Goal: Information Seeking & Learning: Find specific fact

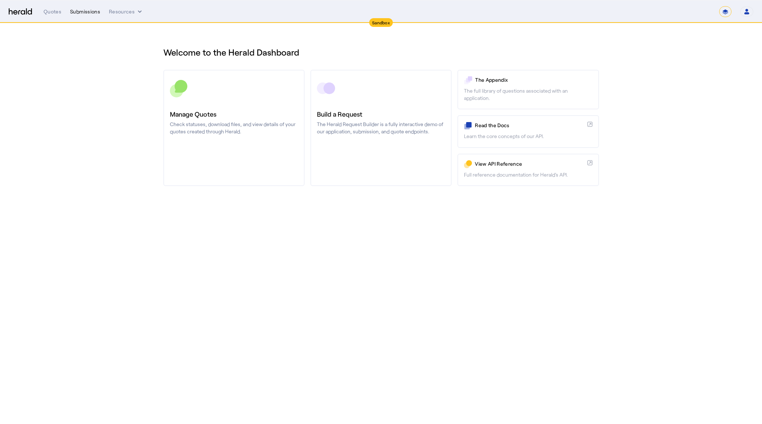
click at [87, 12] on div "Submissions" at bounding box center [85, 11] width 30 height 7
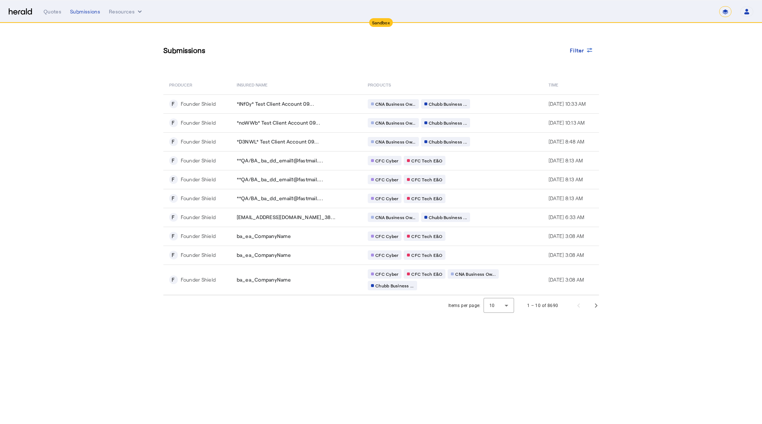
click at [385, 22] on div "Sandbox" at bounding box center [381, 22] width 24 height 9
click at [726, 12] on select "**********" at bounding box center [725, 11] width 12 height 11
select select "**********"
click at [719, 6] on select "**********" at bounding box center [725, 11] width 12 height 11
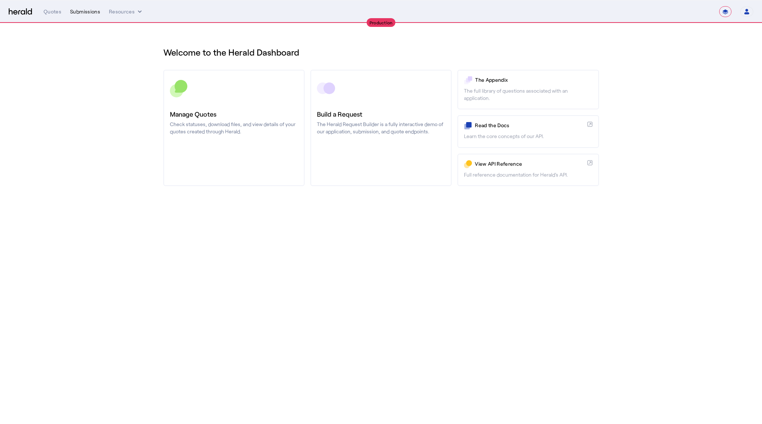
click at [90, 11] on div "Submissions" at bounding box center [85, 11] width 30 height 7
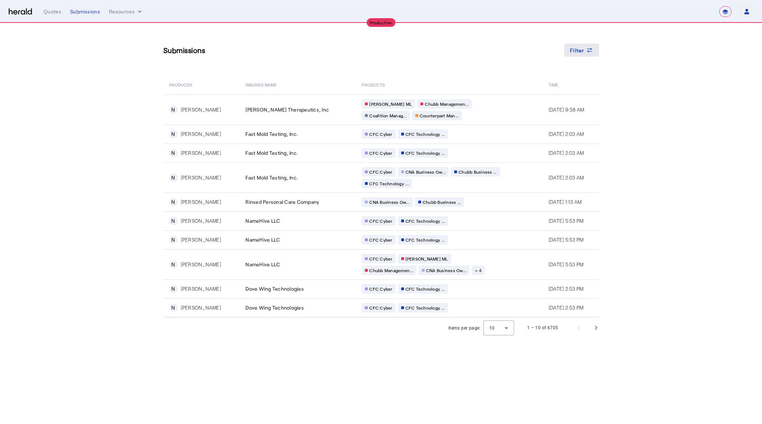
click at [579, 50] on span "Filter" at bounding box center [577, 50] width 15 height 8
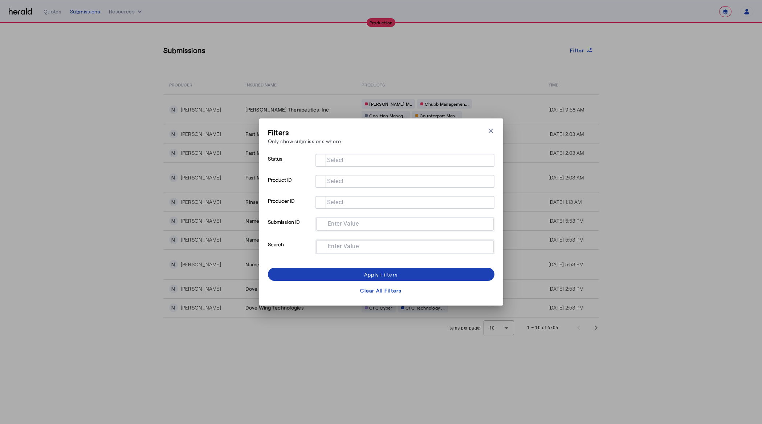
click at [661, 119] on div "Filters Only show submissions where Close modal Status Select Product ID Select…" at bounding box center [381, 212] width 762 height 424
click at [664, 224] on div "Filters Only show submissions where Close modal Status Select Product ID Select…" at bounding box center [381, 212] width 762 height 424
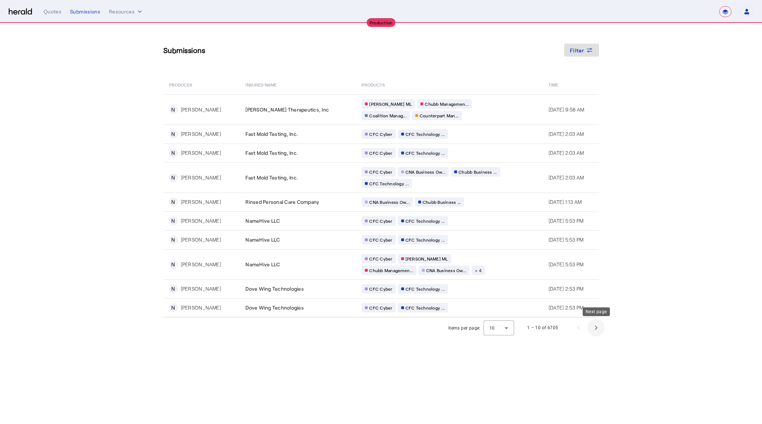
click at [597, 327] on span "Next page" at bounding box center [595, 327] width 17 height 17
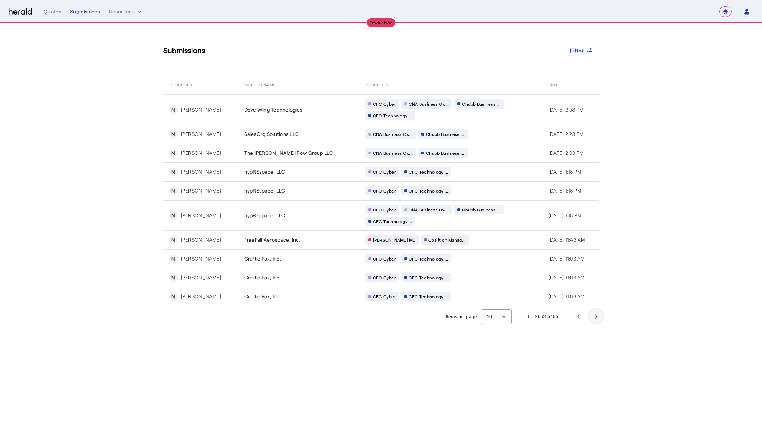
click at [597, 327] on body "**********" at bounding box center [381, 212] width 762 height 424
click at [598, 319] on span "Next page" at bounding box center [595, 315] width 17 height 17
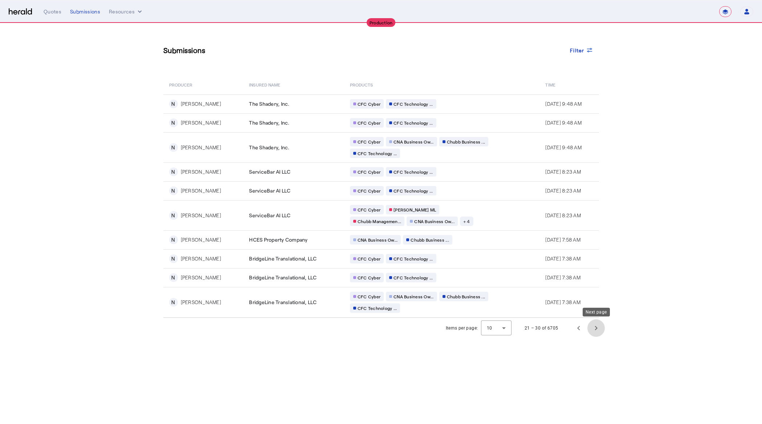
click at [598, 319] on span "Next page" at bounding box center [595, 327] width 17 height 17
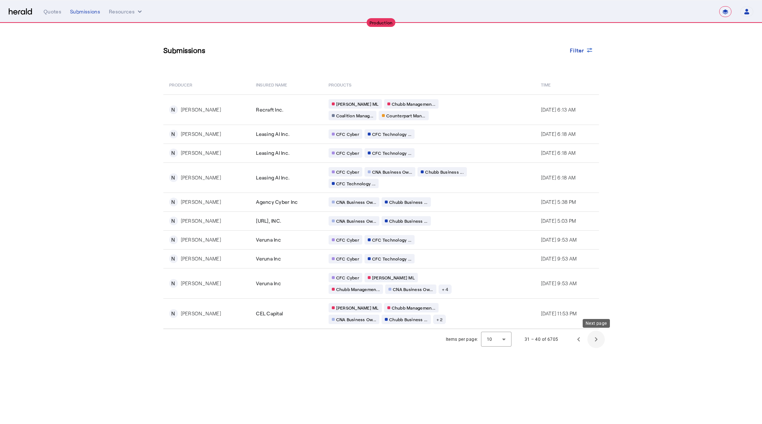
click at [595, 341] on span "Next page" at bounding box center [595, 338] width 17 height 17
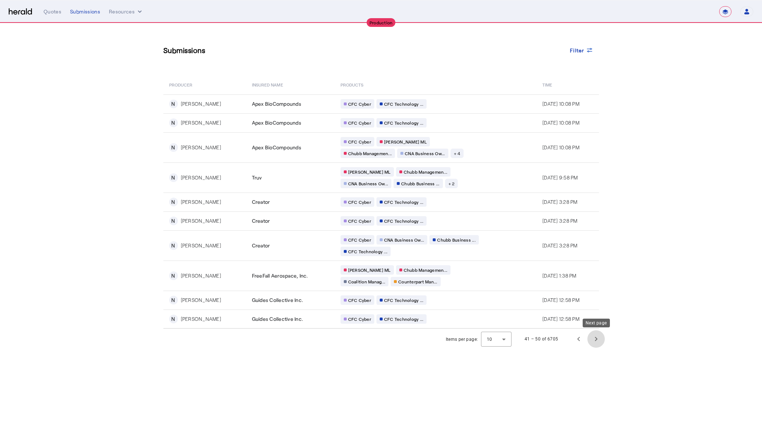
click at [597, 338] on span "Next page" at bounding box center [595, 338] width 17 height 17
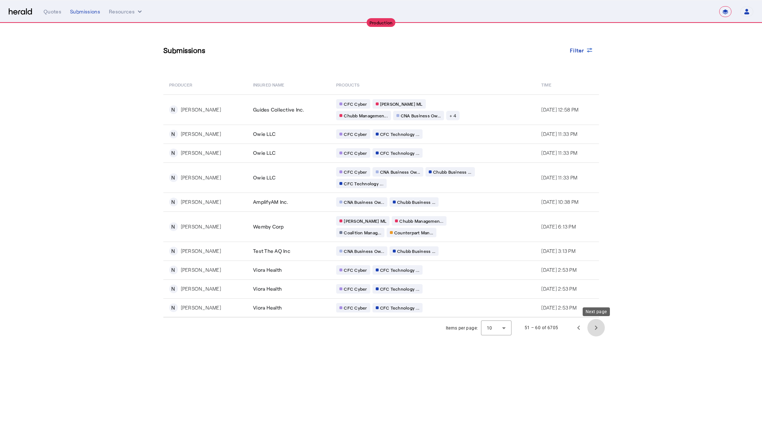
click at [596, 328] on span "Next page" at bounding box center [595, 327] width 17 height 17
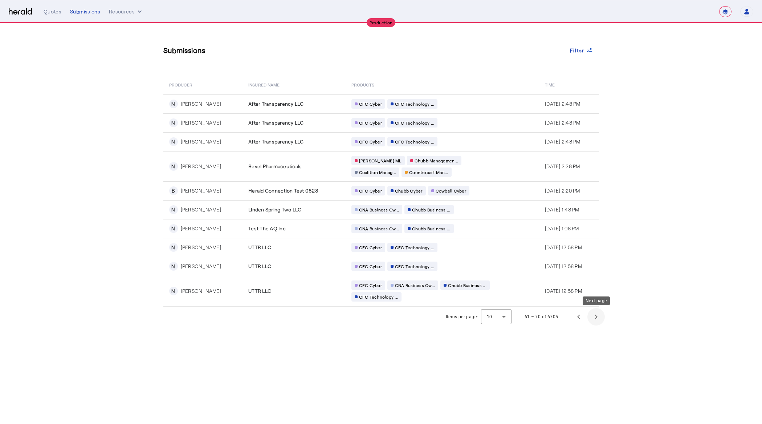
click at [597, 318] on span "Next page" at bounding box center [595, 316] width 17 height 17
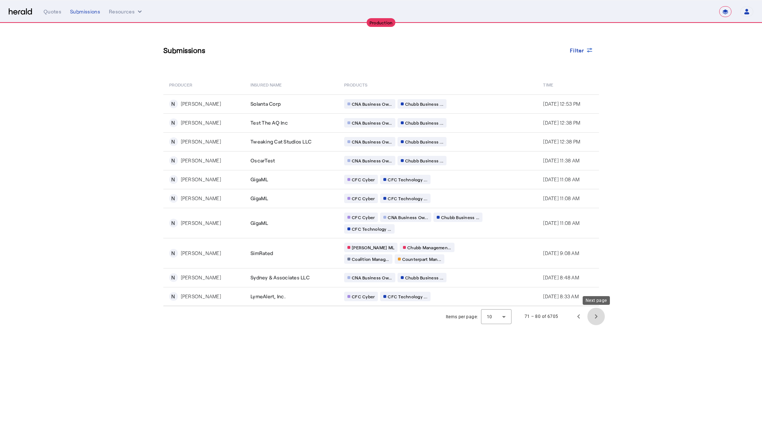
click at [597, 318] on span "Next page" at bounding box center [595, 315] width 17 height 17
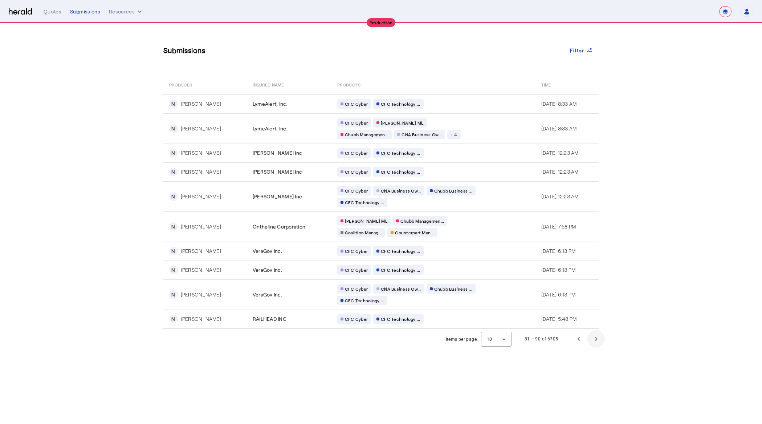
click at [597, 318] on td "[DATE] 5:48 PM" at bounding box center [567, 318] width 64 height 19
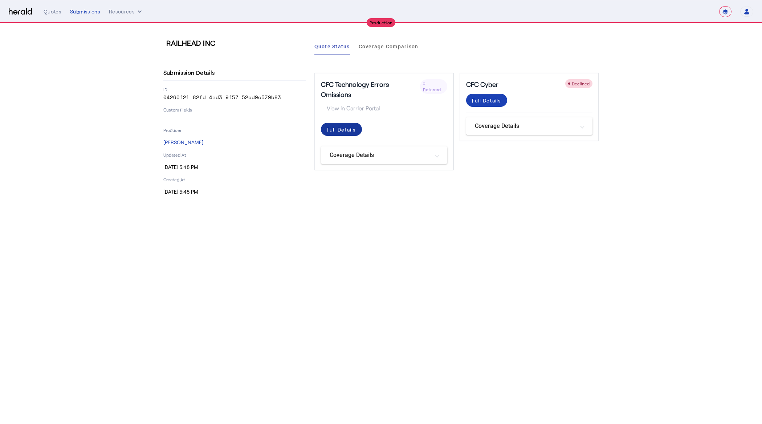
click at [341, 126] on div "Full Details" at bounding box center [341, 130] width 29 height 8
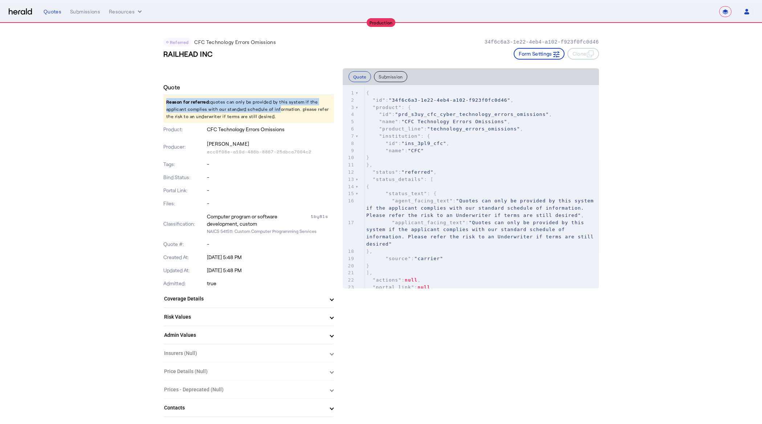
drag, startPoint x: 166, startPoint y: 102, endPoint x: 274, endPoint y: 111, distance: 108.9
click at [274, 111] on p "Reason for referred: quotes can only be provided by this system if the applican…" at bounding box center [248, 109] width 171 height 28
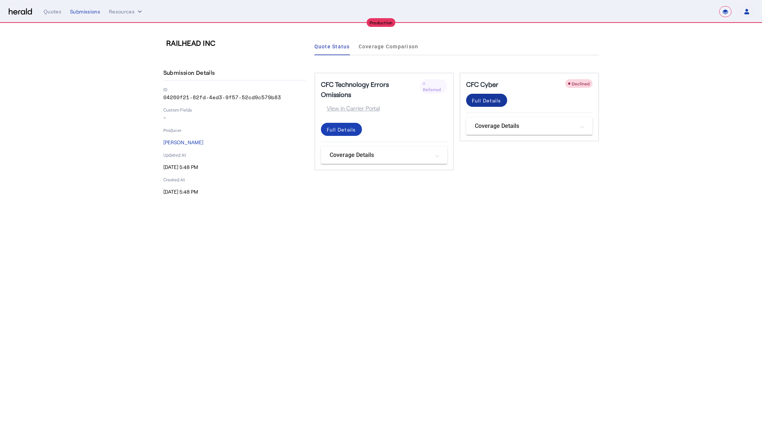
click at [499, 102] on div "Full Details" at bounding box center [486, 101] width 29 height 8
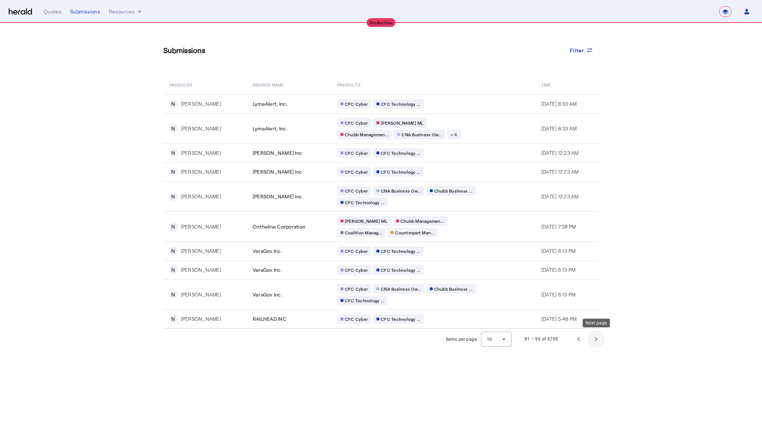
click at [602, 338] on span "Next page" at bounding box center [595, 338] width 17 height 17
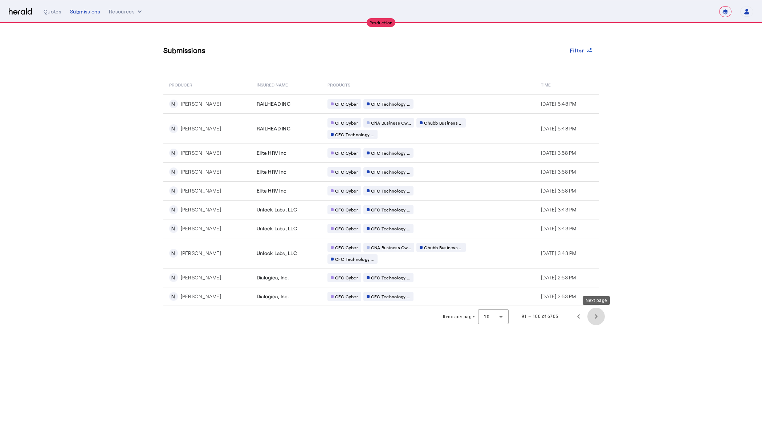
click at [594, 314] on span "Next page" at bounding box center [595, 315] width 17 height 17
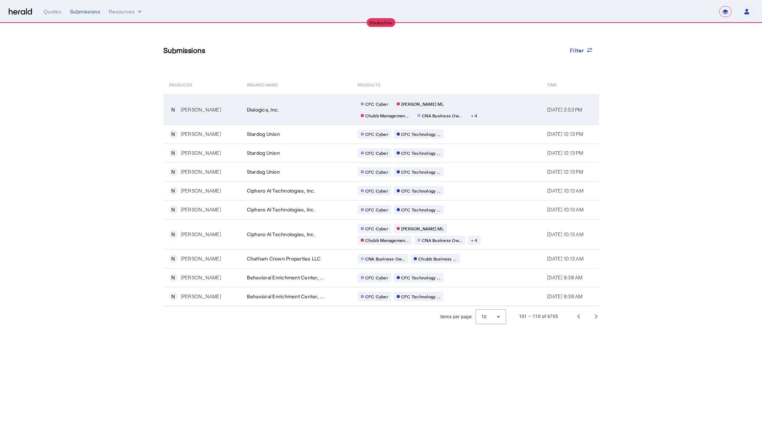
click at [297, 113] on div "Dialogica, Inc." at bounding box center [298, 109] width 102 height 7
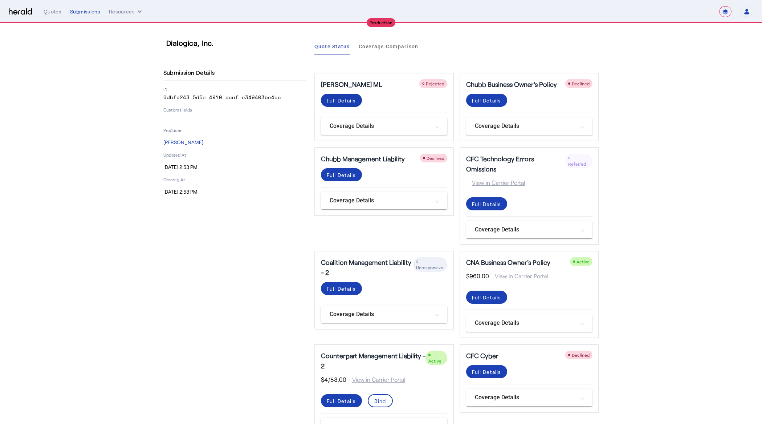
click at [351, 101] on div "Full Details" at bounding box center [341, 101] width 29 height 8
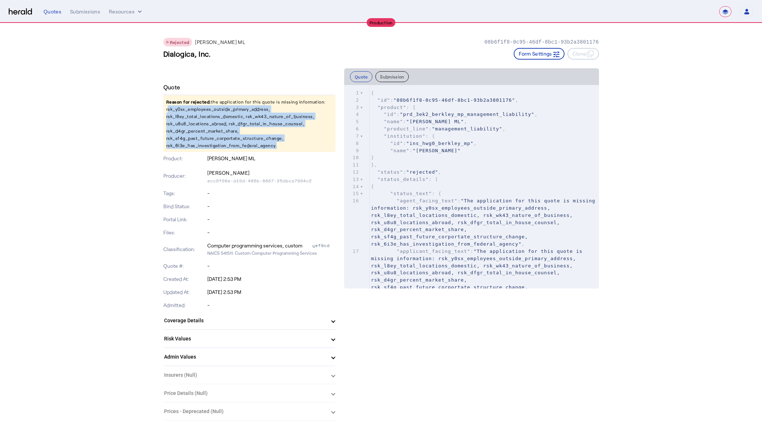
drag, startPoint x: 163, startPoint y: 108, endPoint x: 274, endPoint y: 145, distance: 116.7
click at [274, 145] on p "Reason for rejected: the application for this quote is missing information: rsk…" at bounding box center [249, 123] width 172 height 57
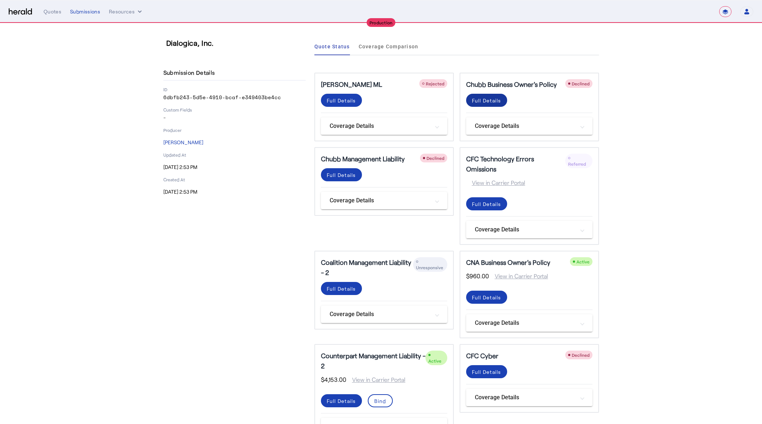
click at [494, 102] on div "Full Details" at bounding box center [486, 101] width 29 height 8
click at [351, 177] on div "Full Details" at bounding box center [341, 175] width 29 height 8
click at [486, 200] on div "Full Details" at bounding box center [486, 204] width 29 height 8
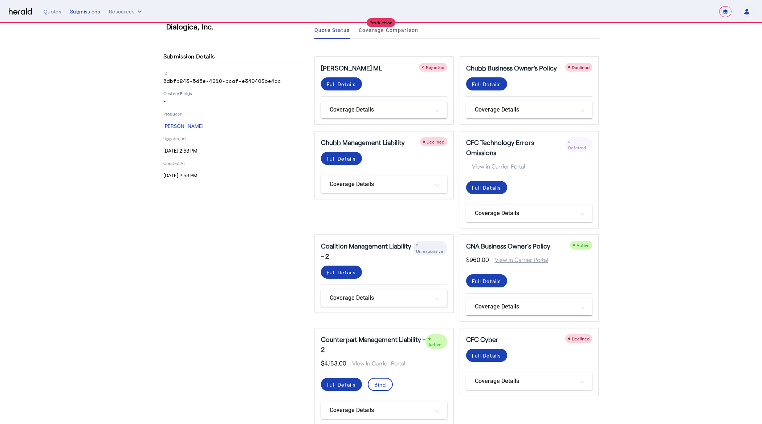
scroll to position [22, 0]
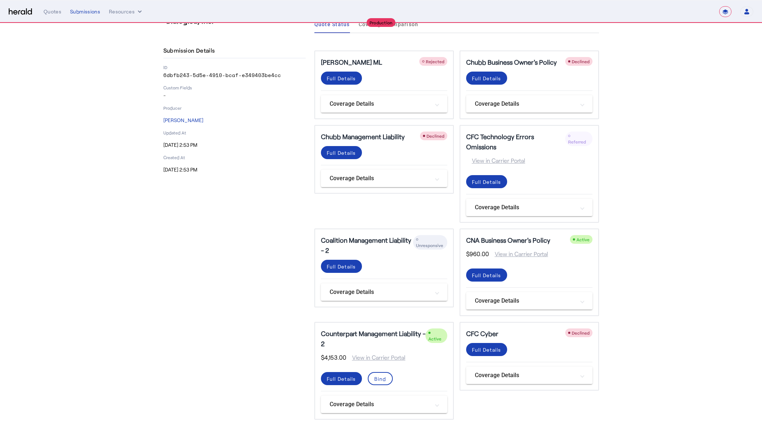
click at [286, 252] on div "Dialogica, Inc. Submission Details ID 6dbfb243-5d5e-4910-bcaf-e349403be4cc Cust…" at bounding box center [234, 218] width 142 height 404
click at [356, 82] on div "Full Details" at bounding box center [341, 78] width 29 height 8
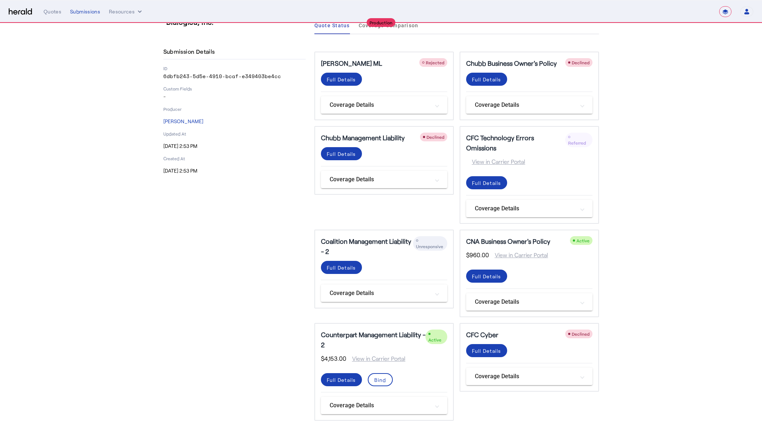
scroll to position [22, 0]
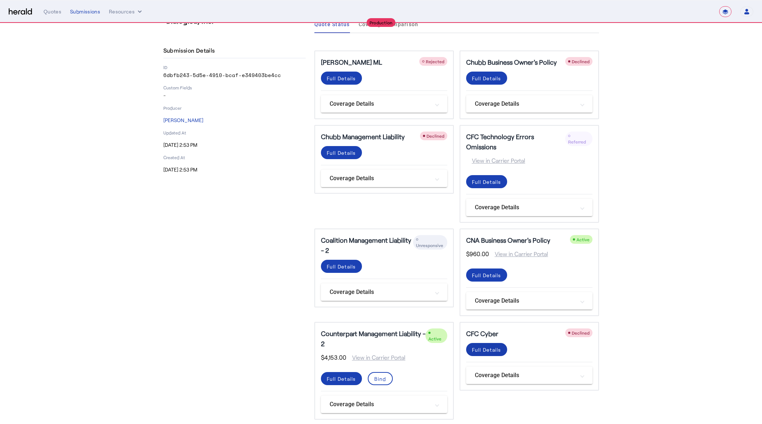
click at [356, 82] on div "Full Details" at bounding box center [341, 78] width 29 height 8
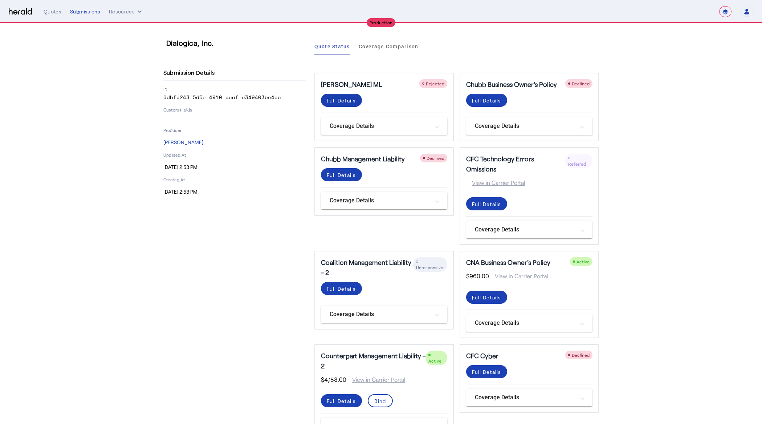
click at [335, 99] on div "Full Details" at bounding box center [341, 101] width 29 height 8
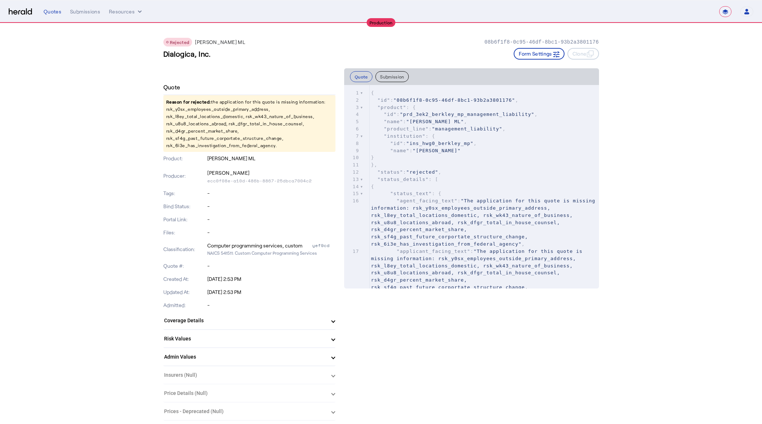
click at [235, 118] on p "Reason for rejected: the application for this quote is missing information: rsk…" at bounding box center [249, 123] width 172 height 57
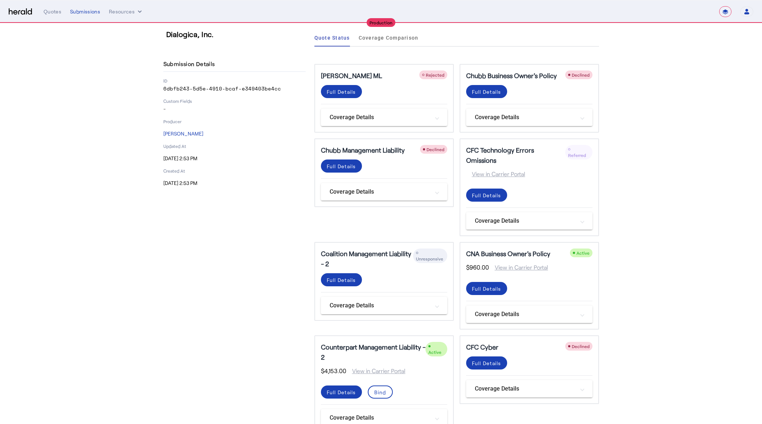
scroll to position [12, 0]
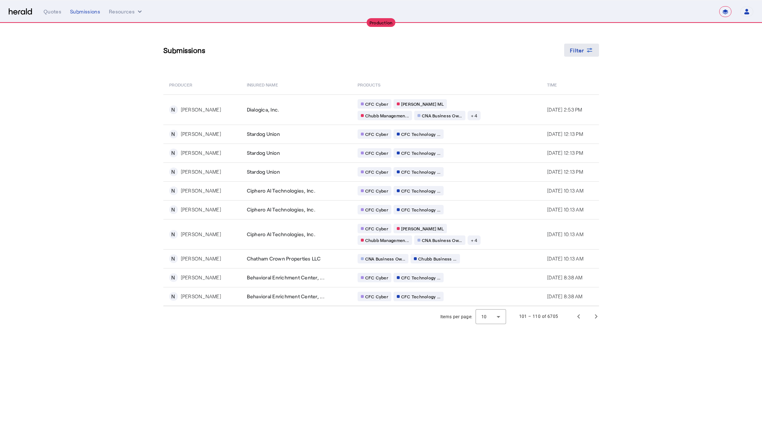
click at [589, 54] on div "Filter" at bounding box center [581, 50] width 23 height 8
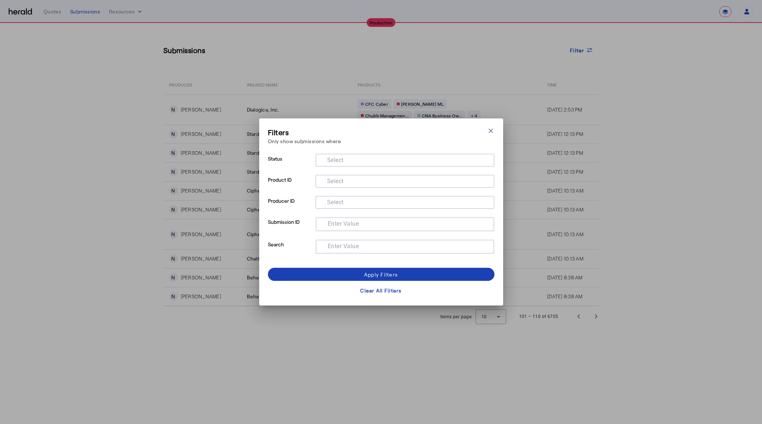
click at [342, 164] on div at bounding box center [404, 160] width 167 height 13
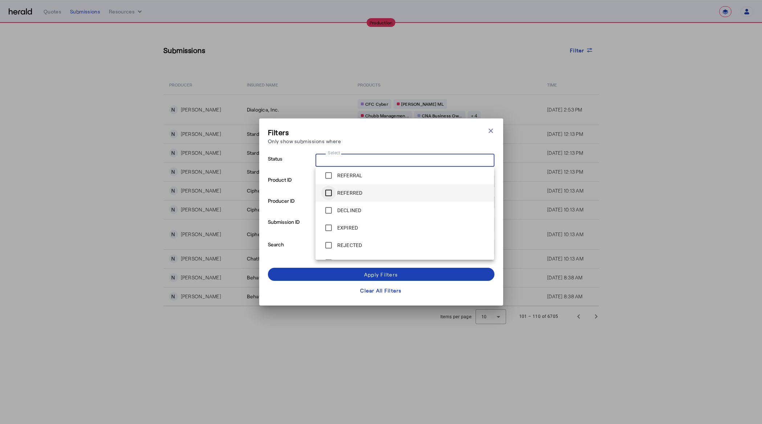
scroll to position [40, 0]
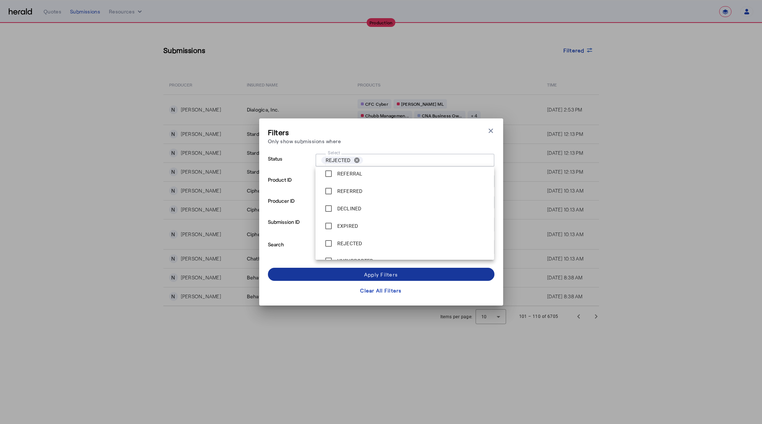
click at [353, 271] on span at bounding box center [381, 273] width 226 height 17
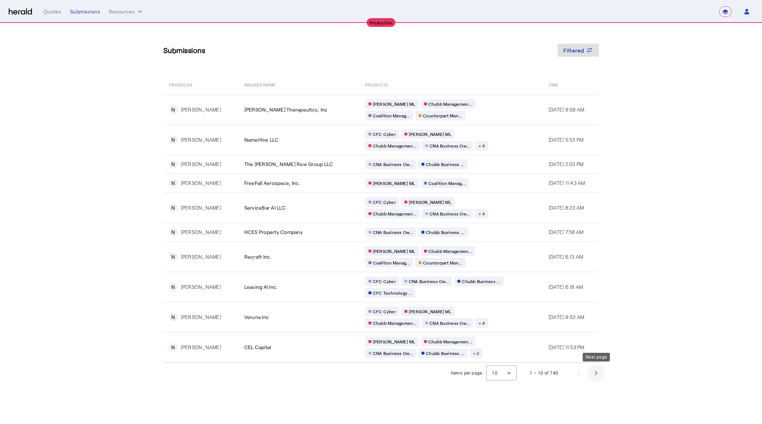
click at [595, 372] on span "Next page" at bounding box center [595, 372] width 17 height 17
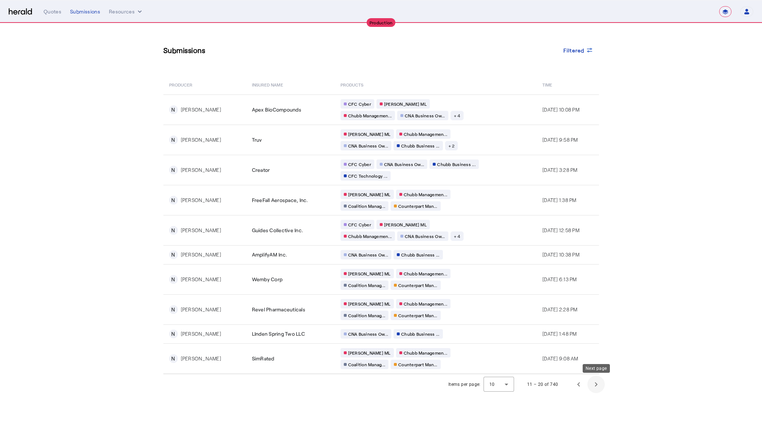
click at [597, 382] on span "Next page" at bounding box center [595, 383] width 17 height 17
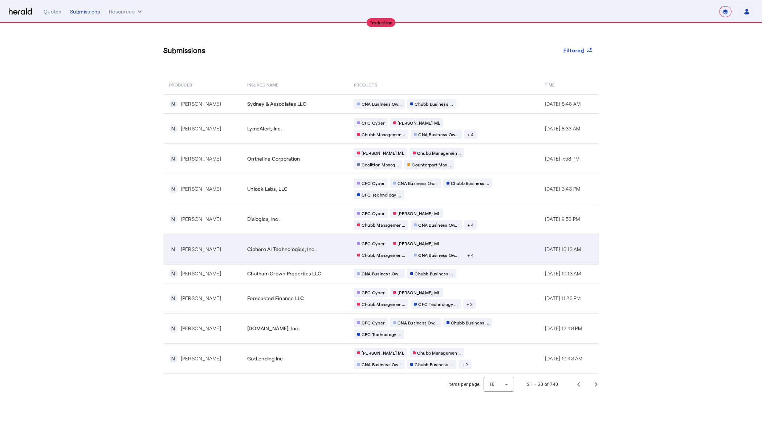
click at [498, 242] on td "CFC Cyber [PERSON_NAME] [PERSON_NAME] Managemen... CNA Business Ow... + 4" at bounding box center [443, 249] width 191 height 30
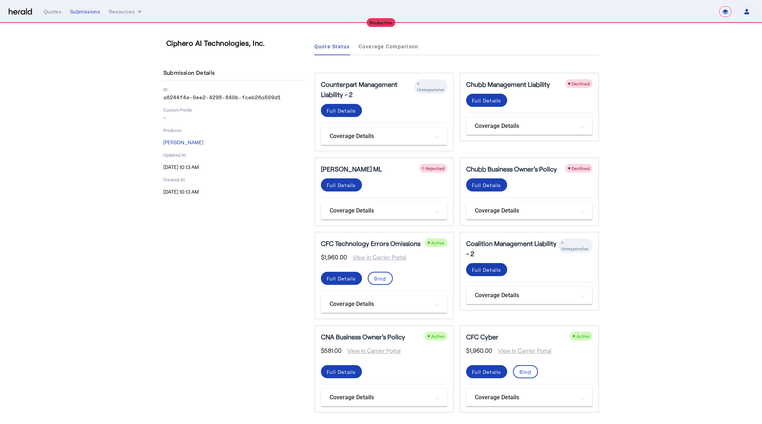
click at [356, 114] on div "Full Details" at bounding box center [341, 111] width 29 height 8
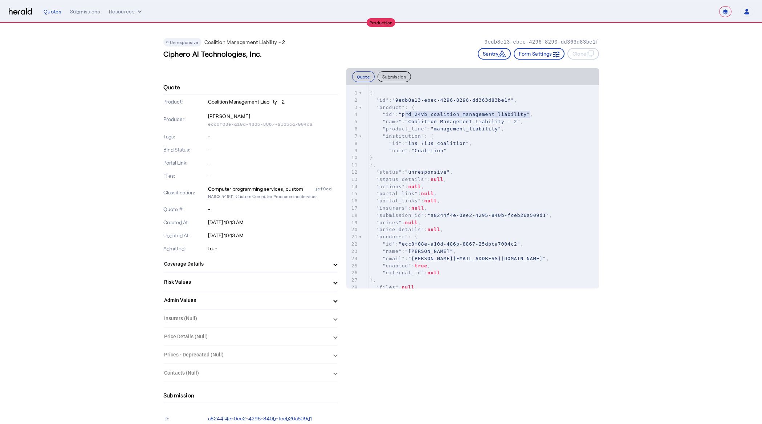
drag, startPoint x: 405, startPoint y: 114, endPoint x: 529, endPoint y: 113, distance: 124.5
click at [529, 113] on span ""prd_24vb_coalition_management_liability"" at bounding box center [463, 113] width 131 height 5
type textarea "**********"
click at [96, 12] on div "Submissions" at bounding box center [85, 11] width 30 height 7
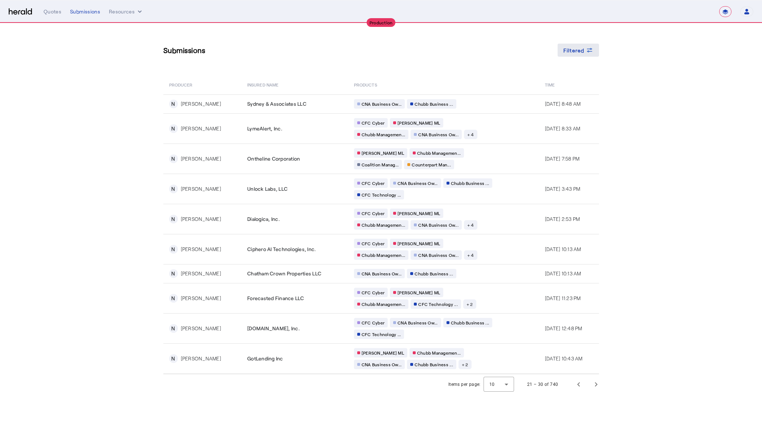
click at [578, 52] on span "Filtered" at bounding box center [573, 50] width 21 height 8
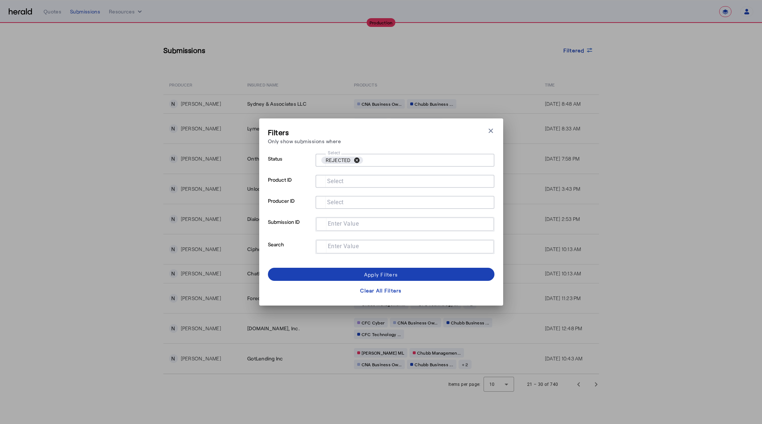
click at [358, 158] on button "cancel" at bounding box center [357, 160] width 12 height 7
click at [308, 141] on p "Only show submissions where" at bounding box center [304, 141] width 73 height 8
click at [334, 181] on mat-label "Select" at bounding box center [335, 180] width 17 height 7
click at [334, 181] on input "Select" at bounding box center [403, 180] width 164 height 9
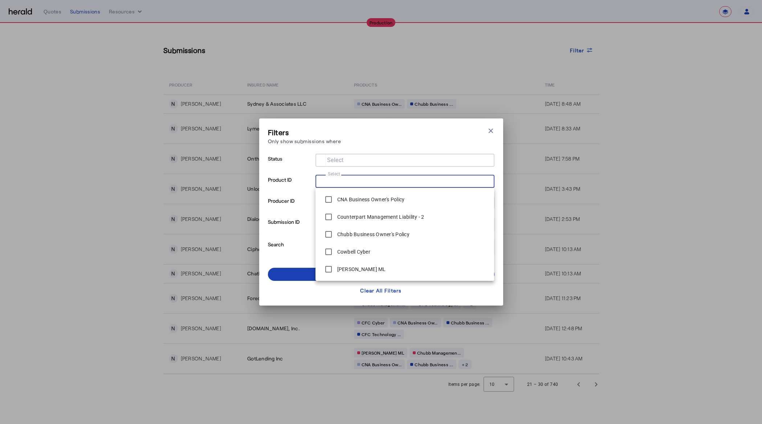
paste input "**********"
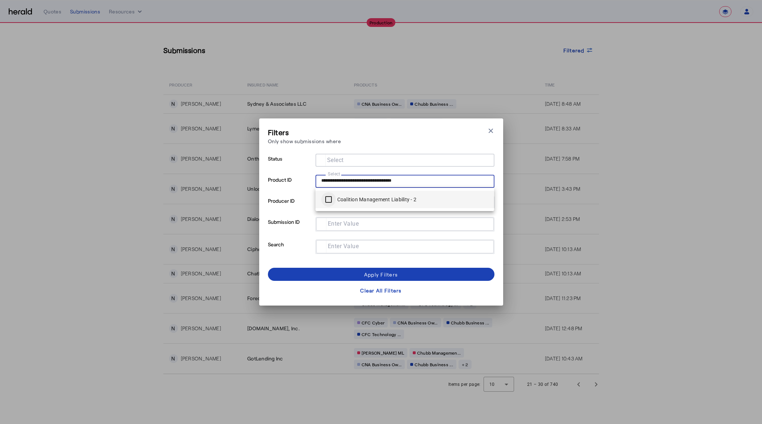
type input "**********"
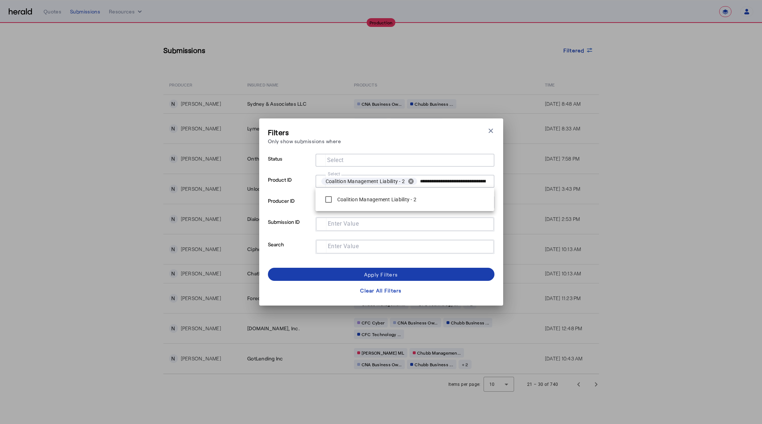
click at [359, 276] on span at bounding box center [381, 273] width 226 height 17
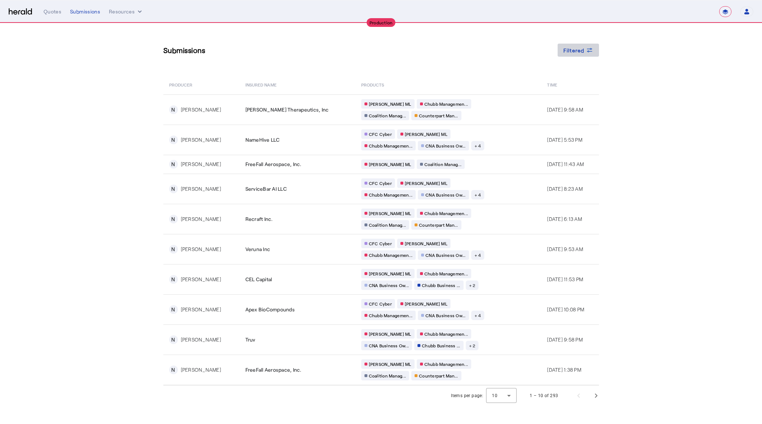
click at [584, 44] on span at bounding box center [577, 49] width 41 height 17
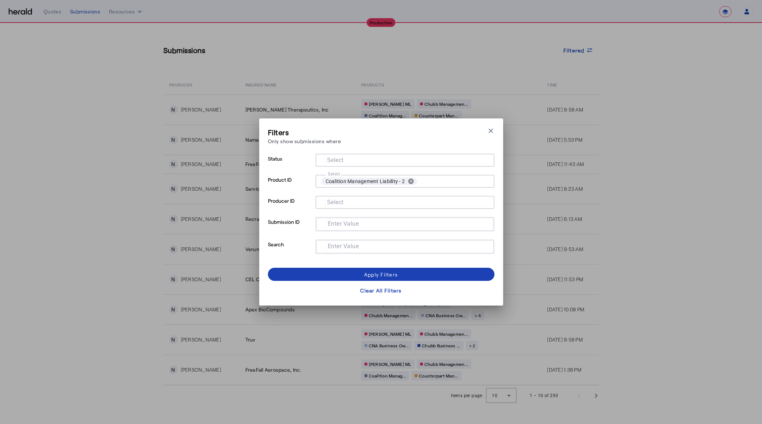
click at [341, 161] on mat-label "Select" at bounding box center [335, 159] width 17 height 7
click at [341, 161] on input "Select" at bounding box center [403, 159] width 164 height 9
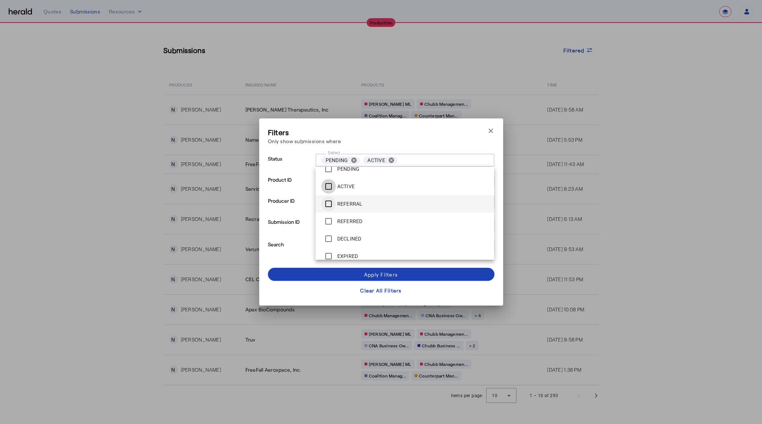
scroll to position [12, 0]
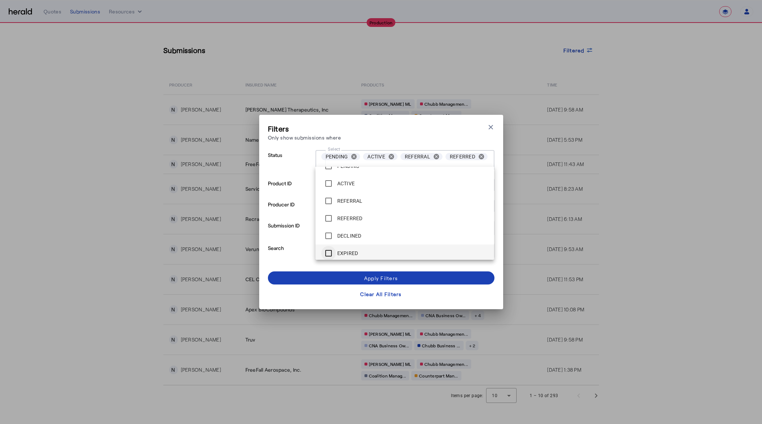
click at [328, 245] on div at bounding box center [328, 252] width 17 height 17
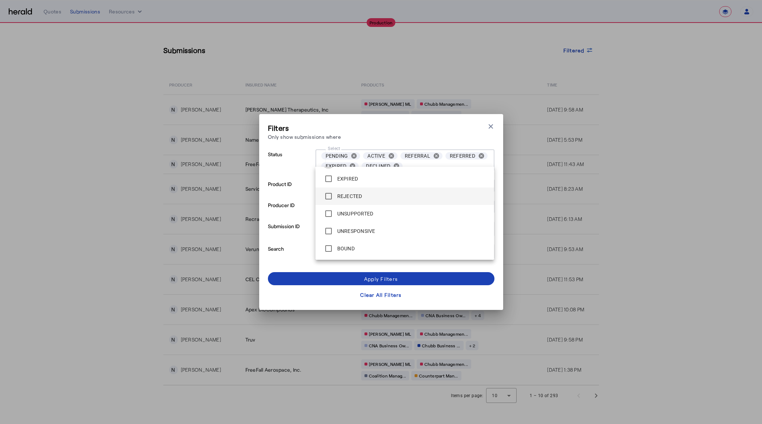
scroll to position [87, 0]
click at [367, 278] on div "Apply Filters" at bounding box center [381, 279] width 34 height 8
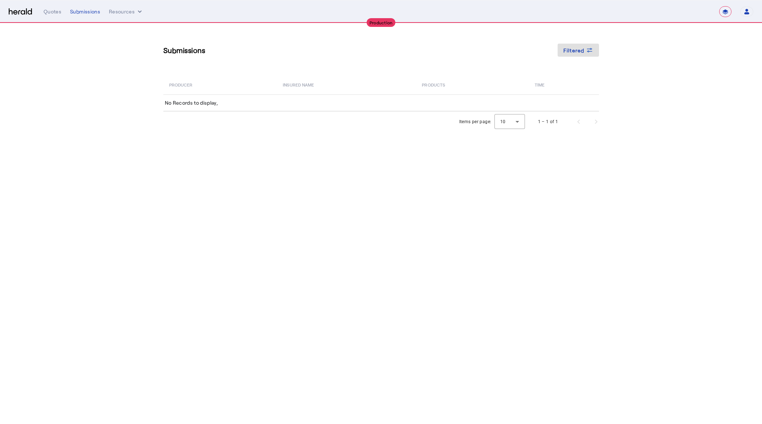
click at [348, 230] on body "**********" at bounding box center [381, 212] width 762 height 424
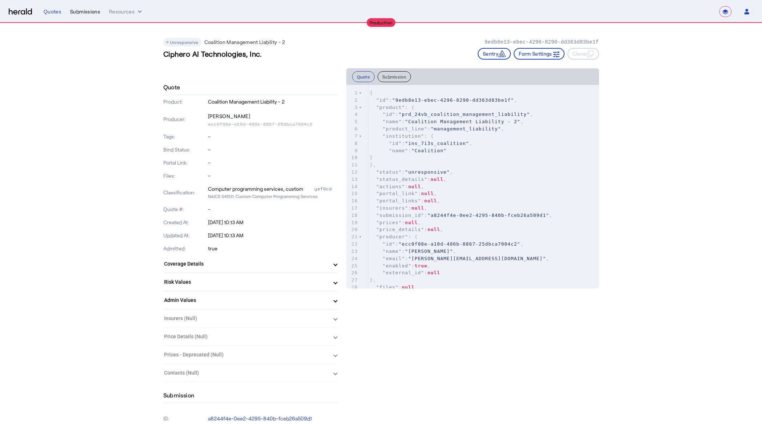
click at [86, 15] on div "Submissions" at bounding box center [85, 11] width 30 height 7
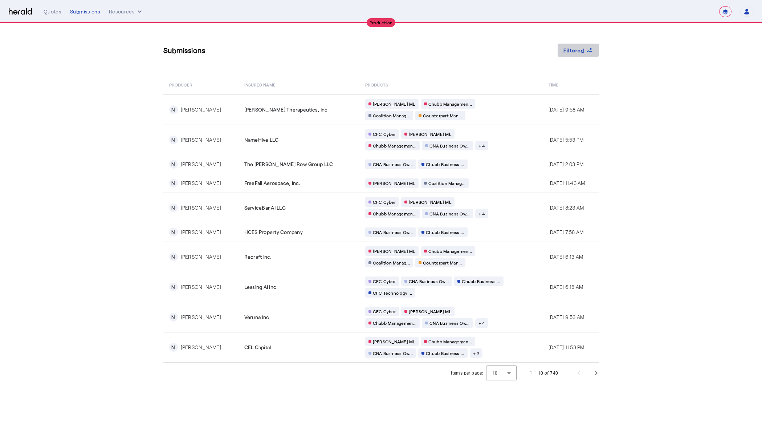
click at [594, 51] on span at bounding box center [577, 49] width 41 height 17
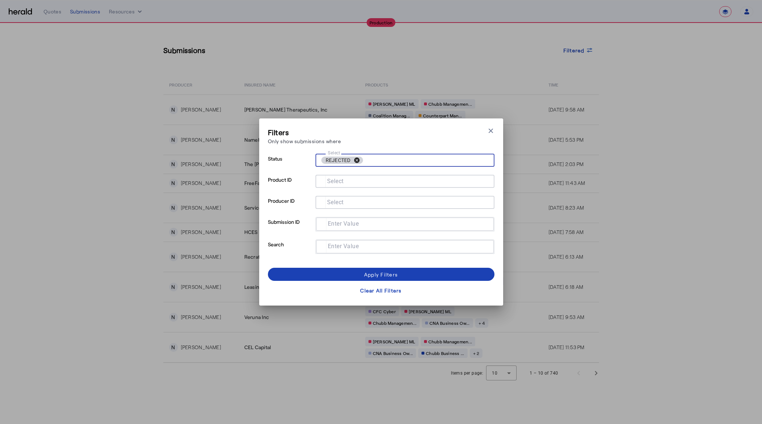
click at [355, 160] on button "cancel" at bounding box center [357, 160] width 12 height 7
click at [304, 168] on p "Status" at bounding box center [290, 164] width 45 height 21
click at [335, 182] on mat-label "Select" at bounding box center [335, 180] width 17 height 7
click at [335, 182] on input "Select" at bounding box center [403, 180] width 164 height 9
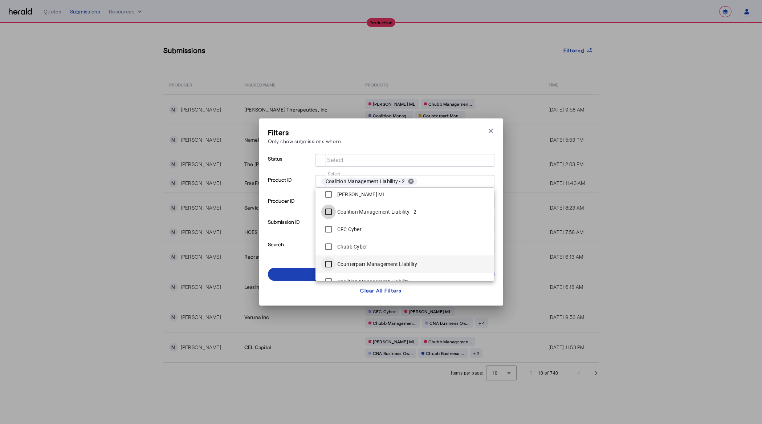
scroll to position [139, 0]
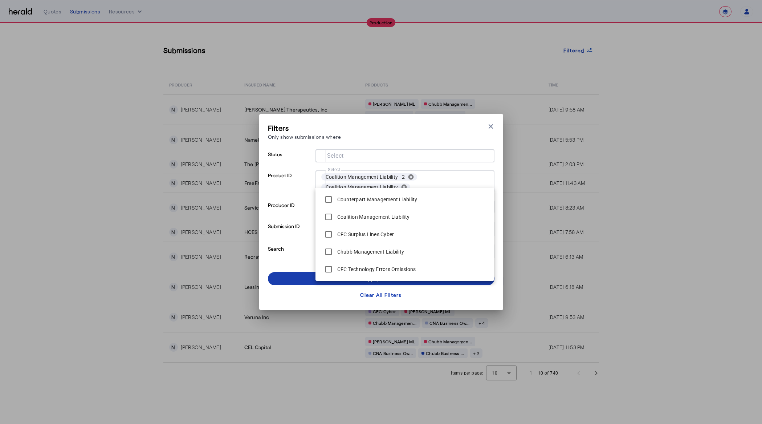
click at [287, 270] on span at bounding box center [381, 278] width 226 height 17
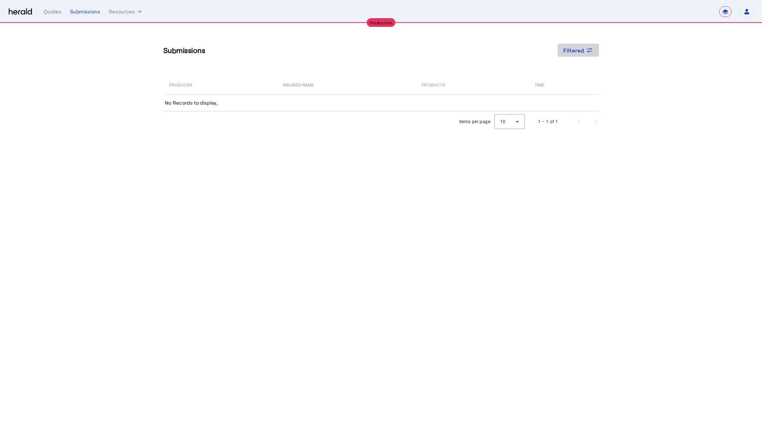
click at [578, 45] on span at bounding box center [577, 49] width 41 height 17
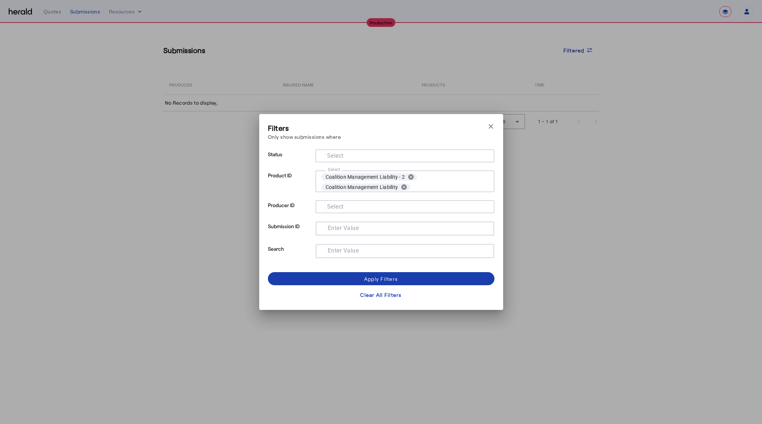
click at [364, 275] on div "Apply Filters" at bounding box center [381, 279] width 34 height 8
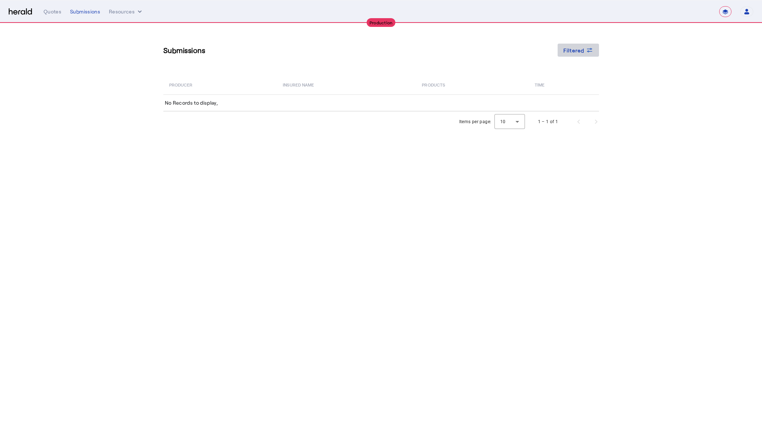
click at [586, 52] on icon at bounding box center [589, 49] width 7 height 7
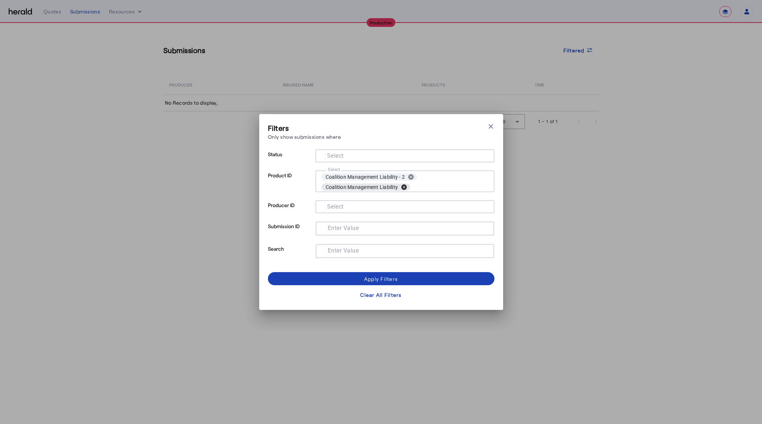
click at [404, 188] on button "cancel" at bounding box center [404, 187] width 12 height 7
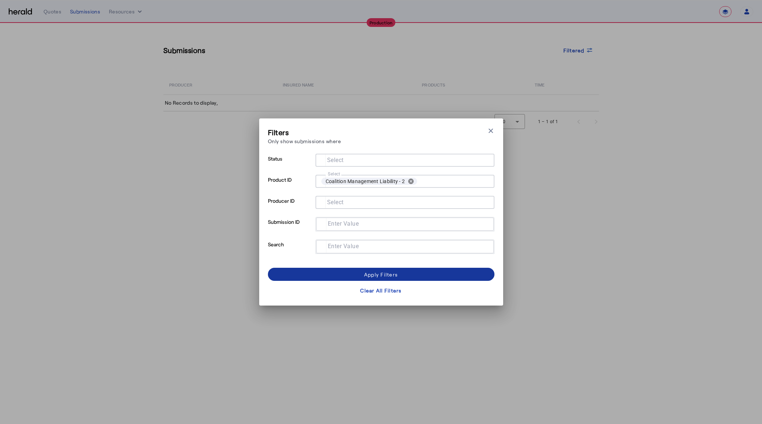
click at [396, 273] on div "Apply Filters" at bounding box center [381, 274] width 34 height 8
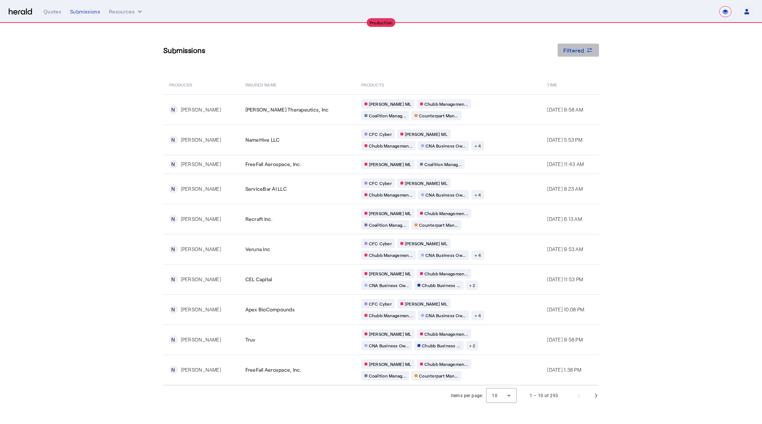
click at [583, 50] on span "Filtered" at bounding box center [573, 50] width 21 height 8
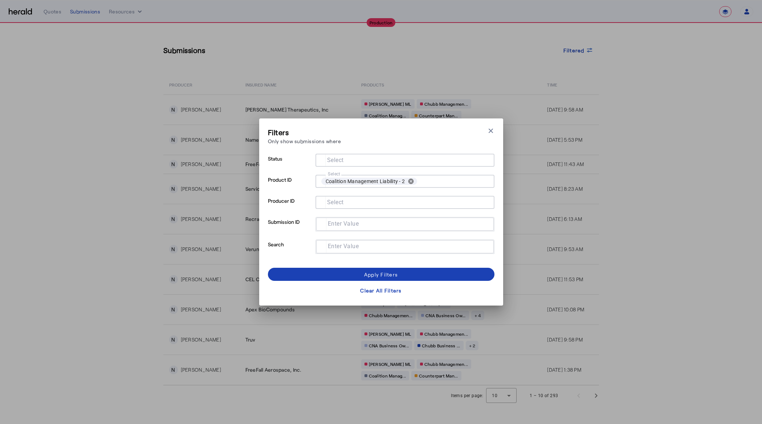
click at [342, 158] on mat-label "Select" at bounding box center [335, 159] width 17 height 7
click at [342, 158] on input "Select" at bounding box center [403, 159] width 164 height 9
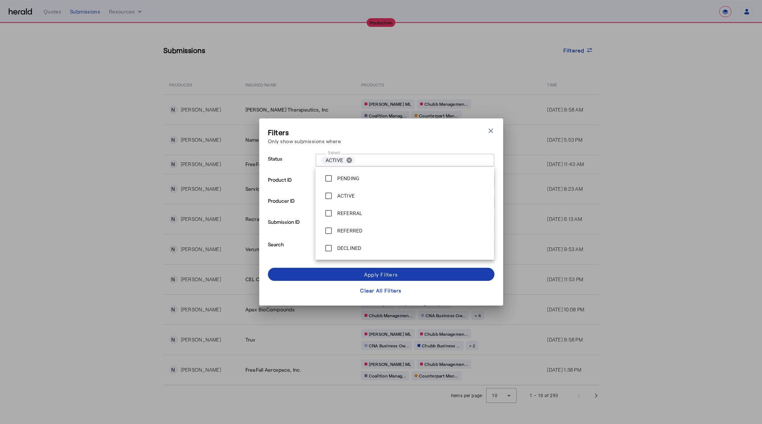
click at [362, 276] on span at bounding box center [381, 273] width 226 height 17
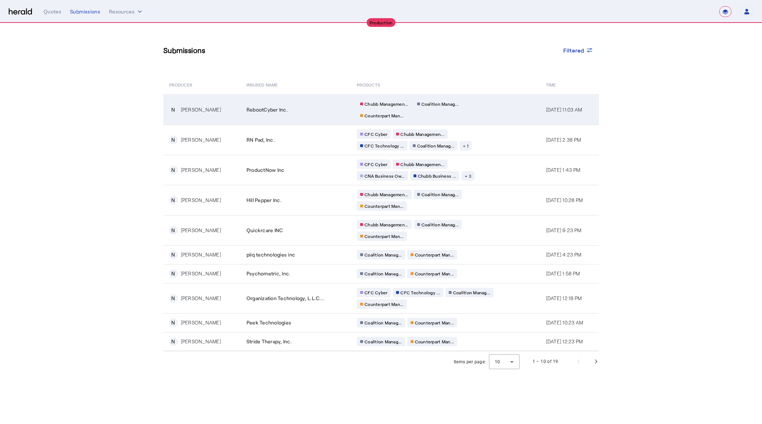
click at [474, 115] on div "Chubb Managemen... Coalition Manag... Counterpart Man..." at bounding box center [426, 109] width 139 height 21
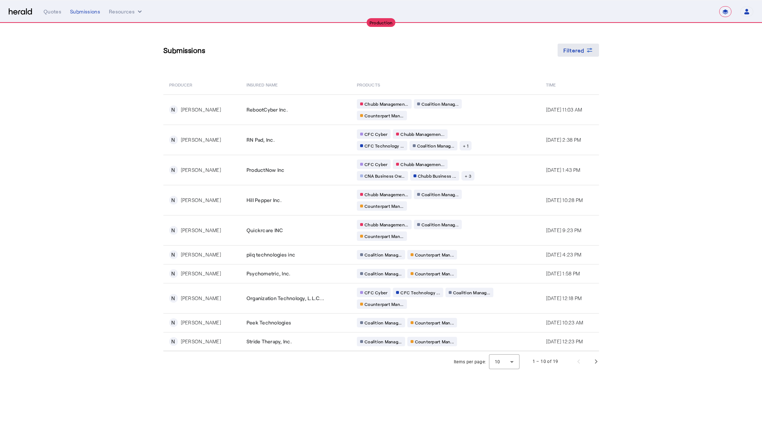
click at [580, 50] on span "Filtered" at bounding box center [573, 50] width 21 height 8
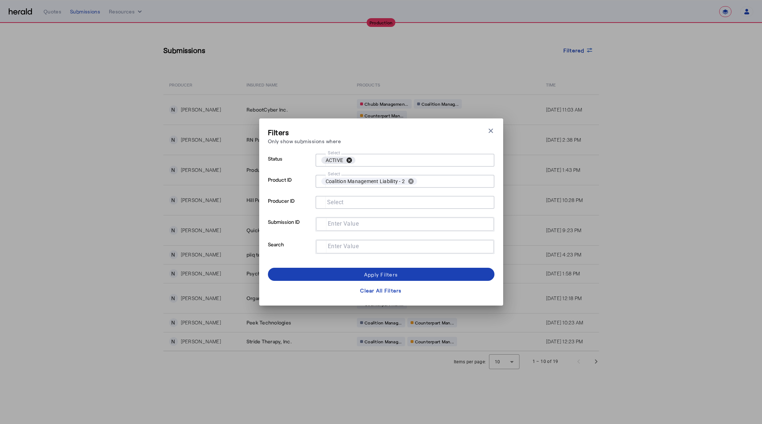
click at [348, 160] on button "cancel" at bounding box center [349, 160] width 12 height 7
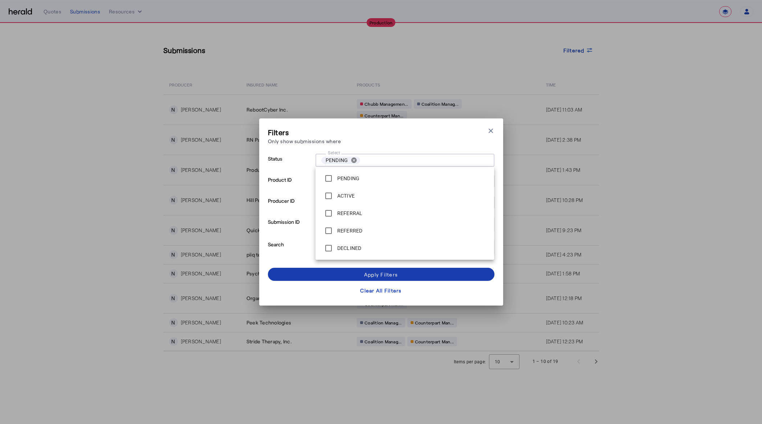
click at [369, 273] on div "Apply Filters" at bounding box center [381, 274] width 34 height 8
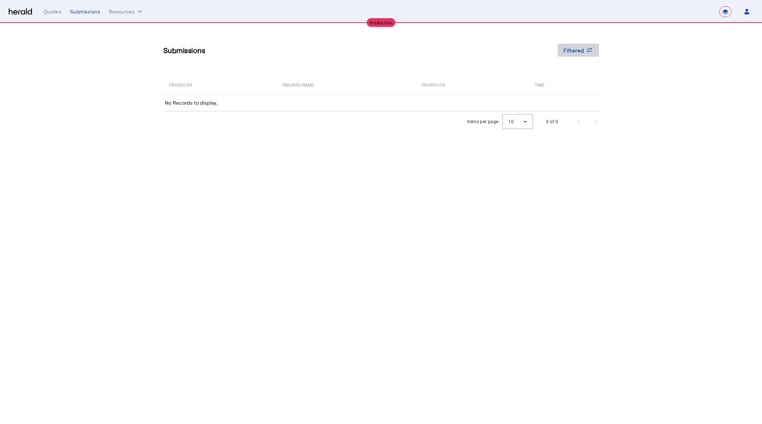
click at [574, 53] on span "Filtered" at bounding box center [573, 50] width 21 height 8
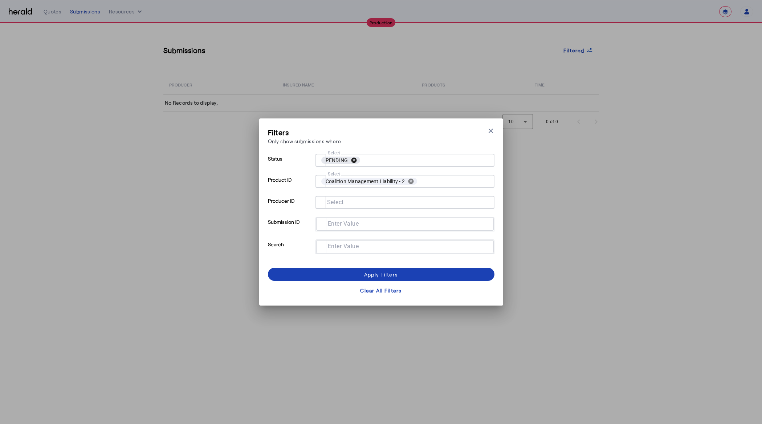
click at [351, 159] on button "cancel" at bounding box center [354, 160] width 12 height 7
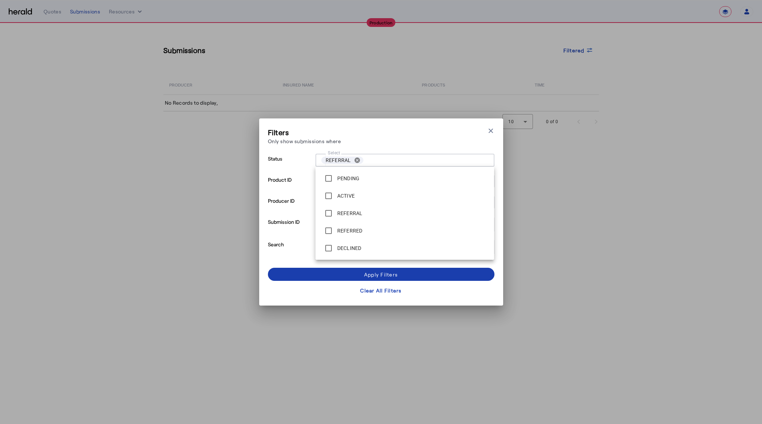
click at [352, 276] on span at bounding box center [381, 273] width 226 height 17
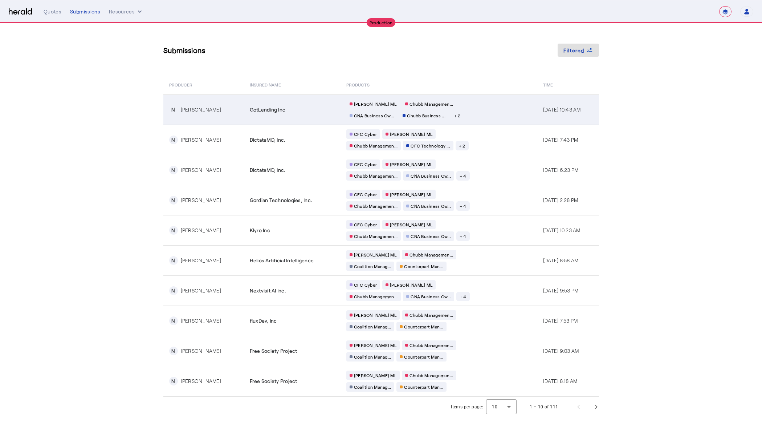
click at [488, 109] on td "[PERSON_NAME] [PERSON_NAME] Managemen... CNA Business Ow... Chubb Business ... …" at bounding box center [438, 109] width 197 height 30
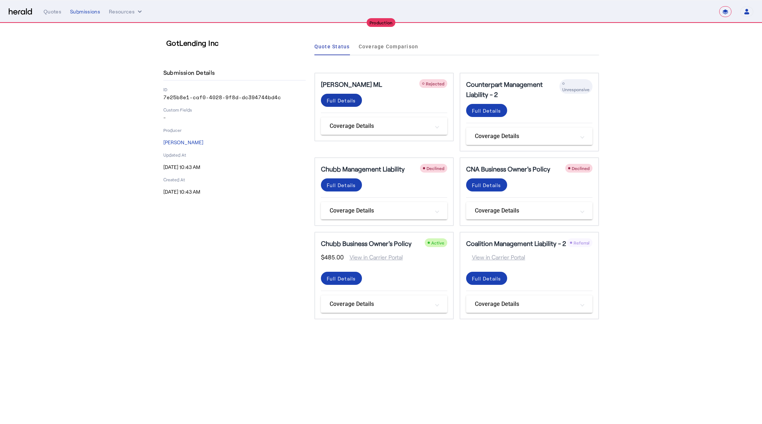
click at [335, 102] on div "Full Details" at bounding box center [341, 101] width 29 height 8
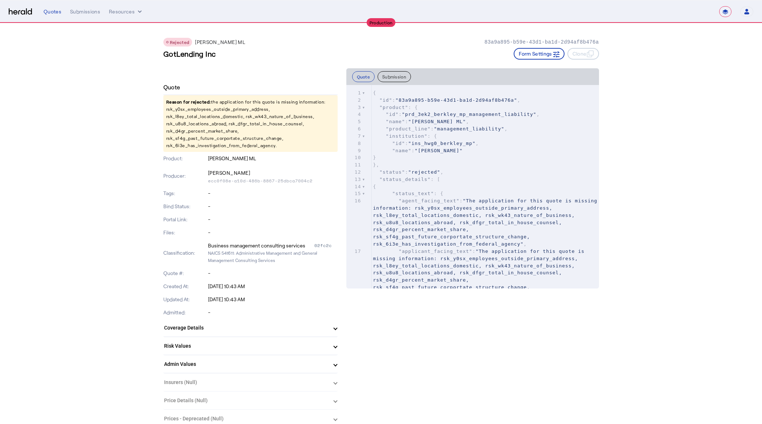
drag, startPoint x: 165, startPoint y: 109, endPoint x: 283, endPoint y: 142, distance: 122.7
click at [283, 142] on p "Reason for rejected: the application for this quote is missing information: rsk…" at bounding box center [250, 123] width 174 height 57
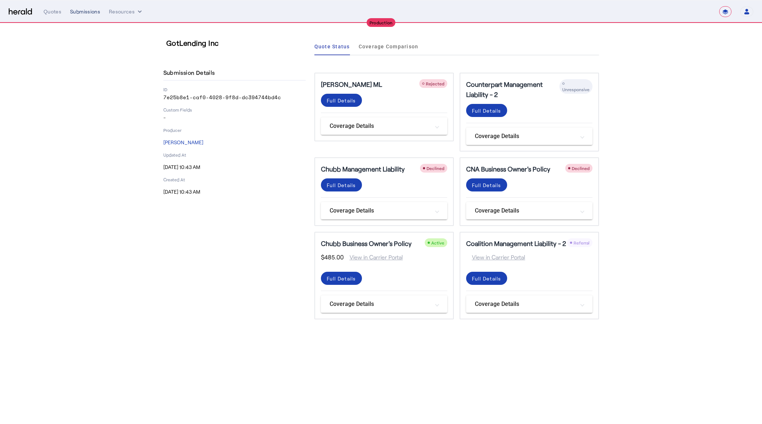
click at [78, 13] on div "Submissions" at bounding box center [85, 11] width 30 height 7
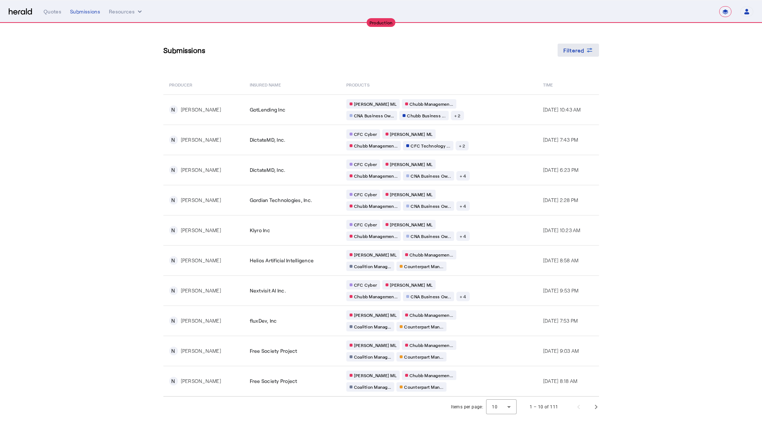
click at [582, 51] on span "Filtered" at bounding box center [573, 50] width 21 height 8
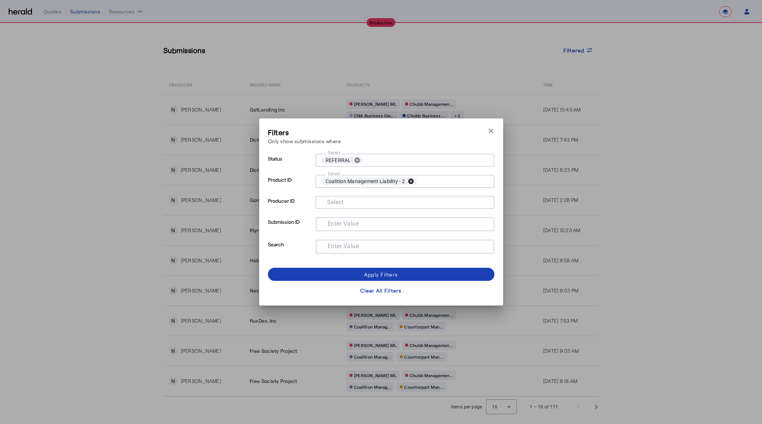
click at [412, 181] on button "cancel" at bounding box center [411, 181] width 12 height 7
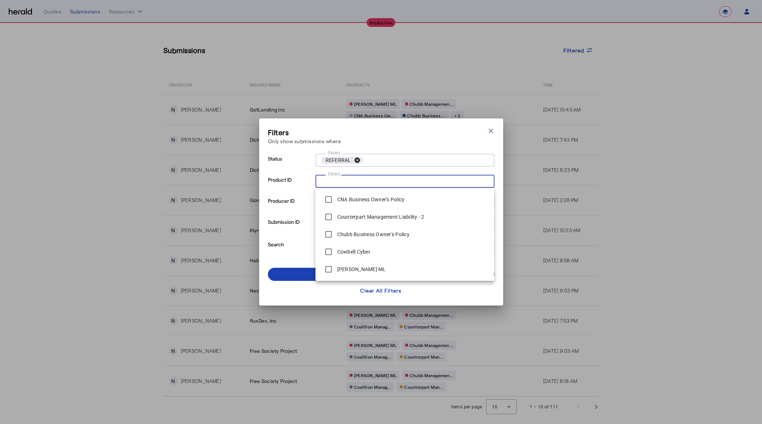
click at [359, 159] on button "cancel" at bounding box center [357, 160] width 12 height 7
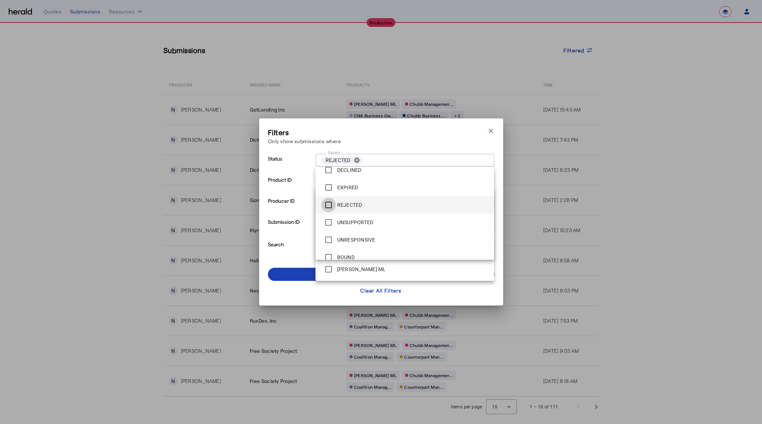
scroll to position [87, 0]
click at [412, 131] on div "Filters Only show submissions where Close modal" at bounding box center [381, 137] width 226 height 21
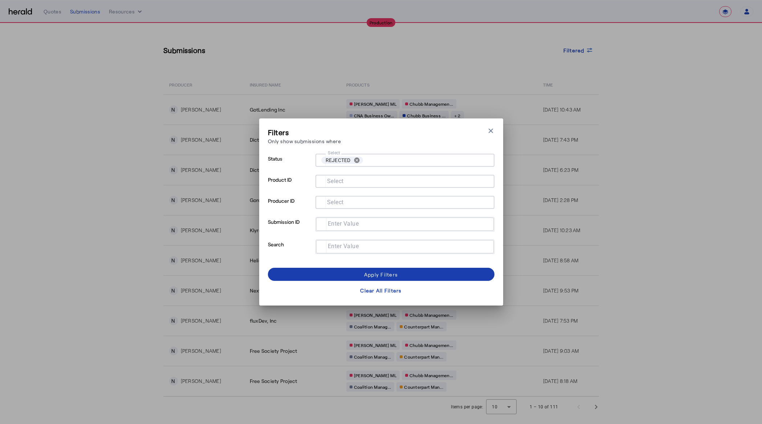
click at [398, 275] on span at bounding box center [381, 273] width 226 height 17
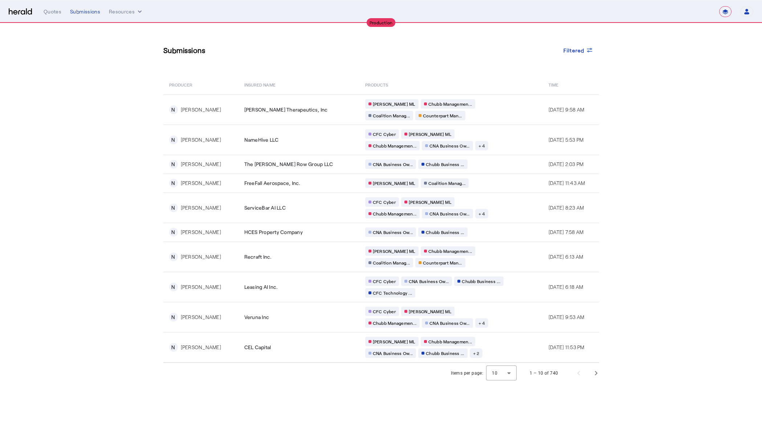
click at [686, 214] on section "Submissions Filtered PRODUCER Insured Name PRODUCTS Time N [PERSON_NAME] Therap…" at bounding box center [381, 203] width 762 height 360
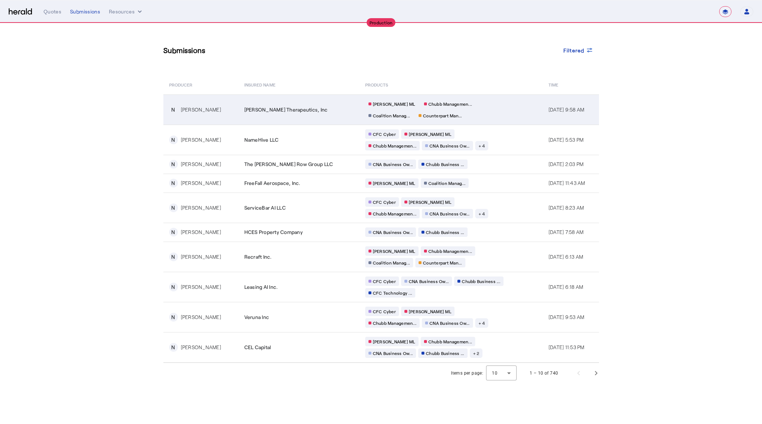
click at [480, 110] on td "[PERSON_NAME] [PERSON_NAME] Managemen... Coalition Manag... Counterpart Man..." at bounding box center [450, 109] width 183 height 30
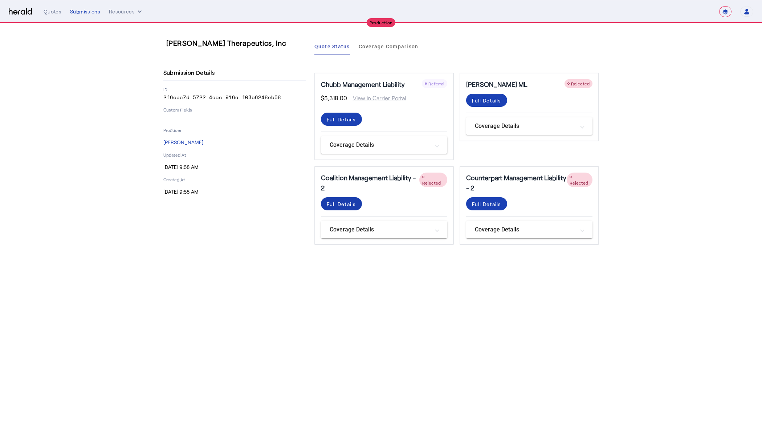
click at [339, 123] on div "Full Details" at bounding box center [341, 119] width 29 height 8
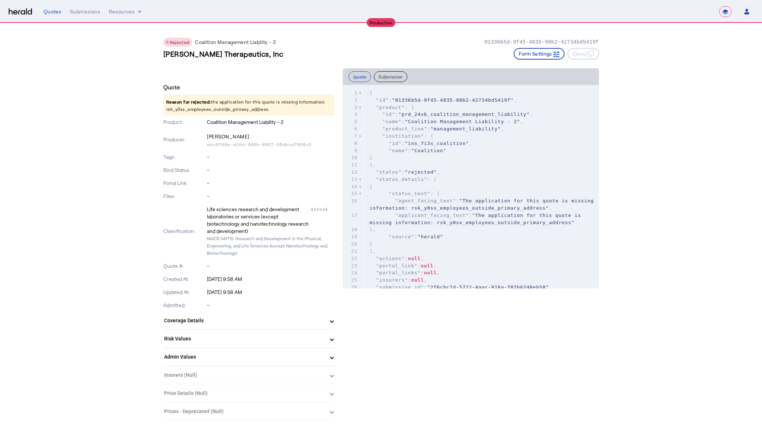
drag, startPoint x: 164, startPoint y: 110, endPoint x: 282, endPoint y: 110, distance: 117.2
click at [282, 110] on p "Reason for rejected: the application for this quote is missing information: rsk…" at bounding box center [248, 105] width 171 height 20
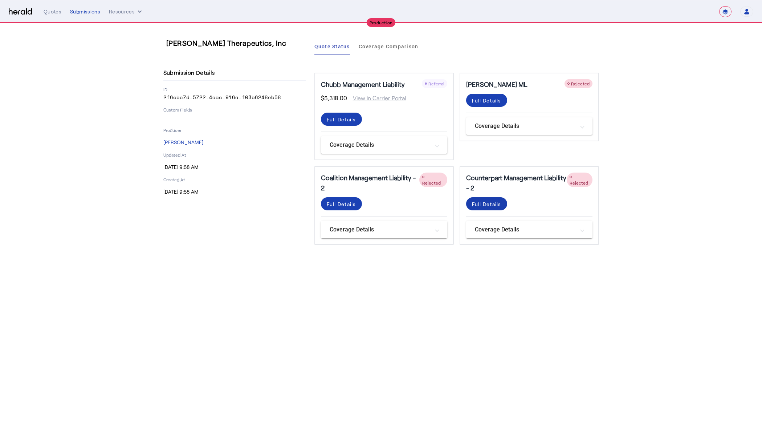
click at [356, 123] on div "Full Details" at bounding box center [341, 119] width 29 height 8
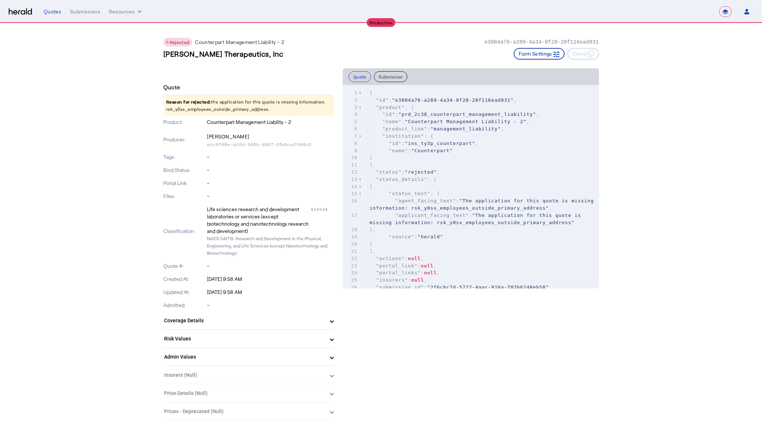
drag, startPoint x: 163, startPoint y: 110, endPoint x: 288, endPoint y: 107, distance: 124.5
click at [246, 108] on p "Reason for rejected: the application for this quote is missing information: rsk…" at bounding box center [248, 105] width 171 height 20
drag, startPoint x: 167, startPoint y: 109, endPoint x: 266, endPoint y: 109, distance: 99.4
click at [267, 111] on p "Reason for rejected: the application for this quote is missing information: rsk…" at bounding box center [248, 105] width 171 height 20
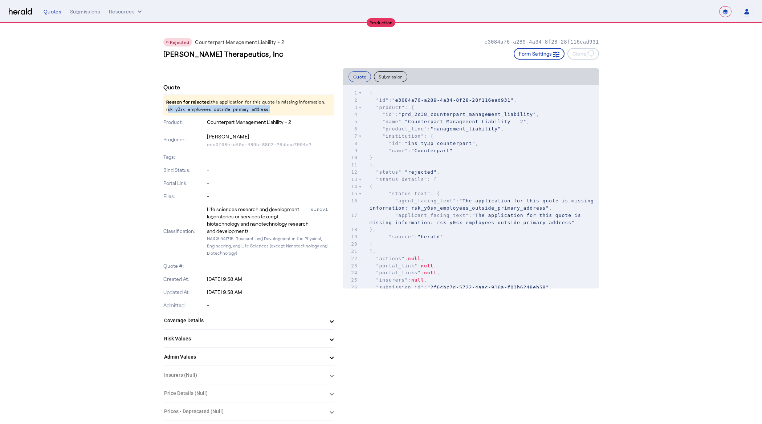
copy p "rsk_y0sx_employees_outside_primary_address"
select select "**********"
click at [200, 110] on p "Reason for rejected: the application for this quote is missing information: rsk…" at bounding box center [248, 105] width 171 height 20
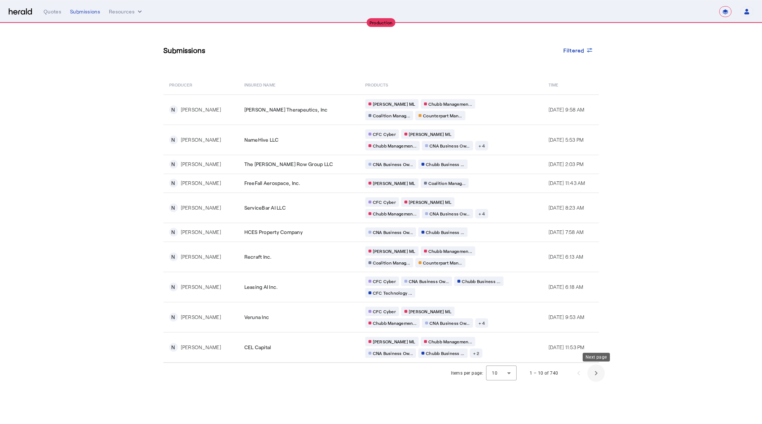
click at [598, 375] on span "Next page" at bounding box center [595, 372] width 17 height 17
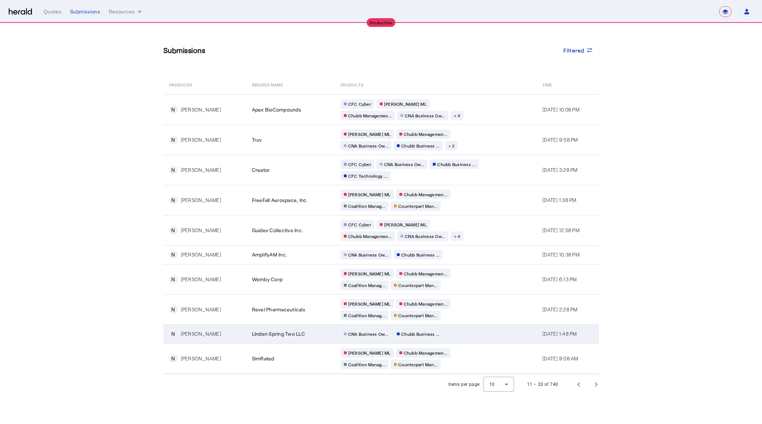
click at [463, 334] on div "CNA Business Ow... Chubb Business ..." at bounding box center [409, 333] width 139 height 9
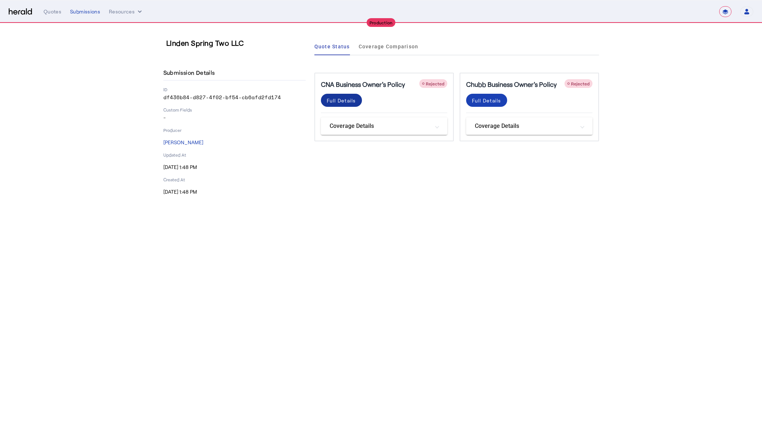
click at [342, 98] on div "Full Details" at bounding box center [341, 101] width 29 height 8
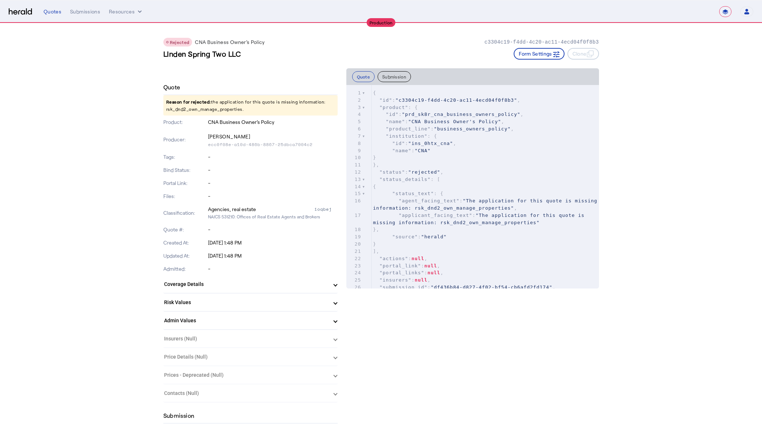
click at [189, 110] on p "Reason for rejected: the application for this quote is missing information: rsk…" at bounding box center [250, 105] width 174 height 20
copy p "rsk_dnd2_own_manage_properties"
drag, startPoint x: 189, startPoint y: 110, endPoint x: 113, endPoint y: 132, distance: 79.0
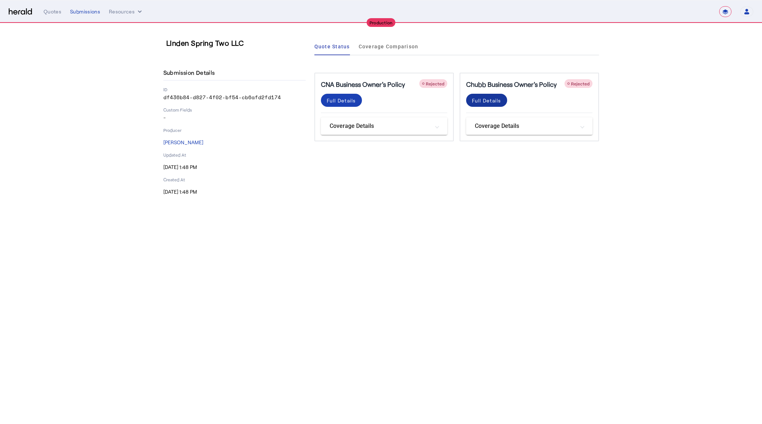
click at [481, 99] on div "Full Details" at bounding box center [486, 101] width 29 height 8
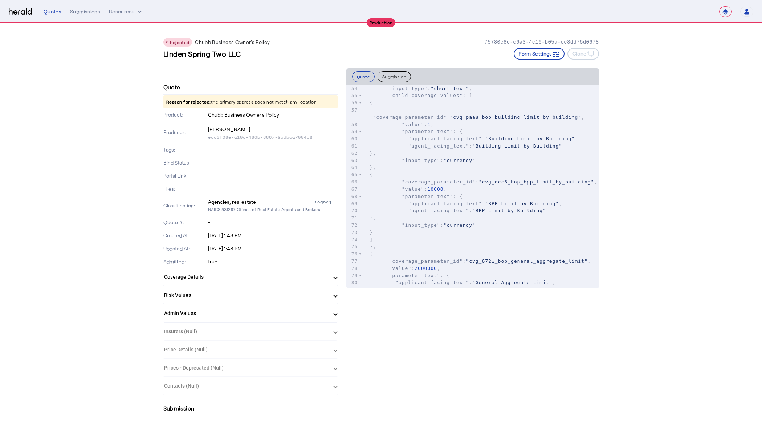
scroll to position [537, 0]
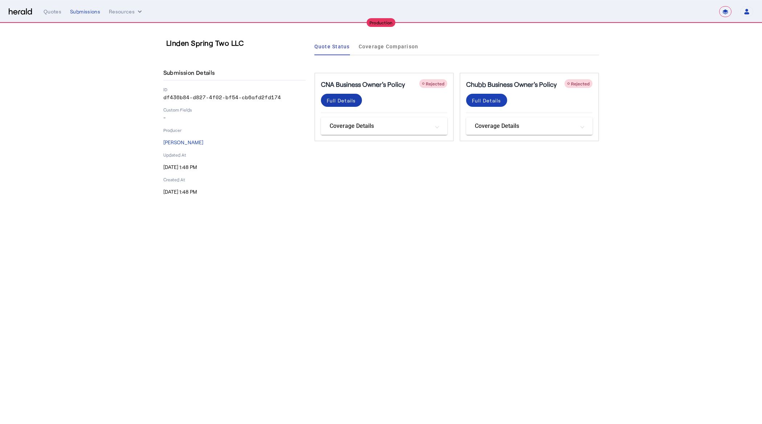
click at [345, 99] on div "Full Details" at bounding box center [341, 101] width 29 height 8
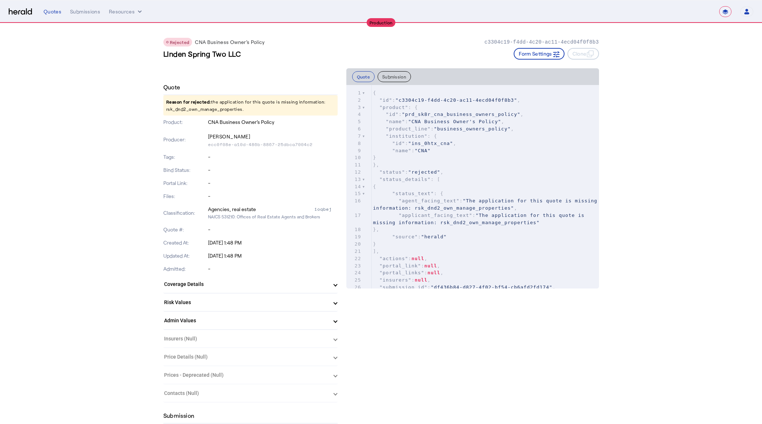
click at [199, 109] on p "Reason for rejected: the application for this quote is missing information: rsk…" at bounding box center [250, 105] width 174 height 20
copy p "rsk_dnd2_own_manage_properties"
